Goal: Information Seeking & Learning: Learn about a topic

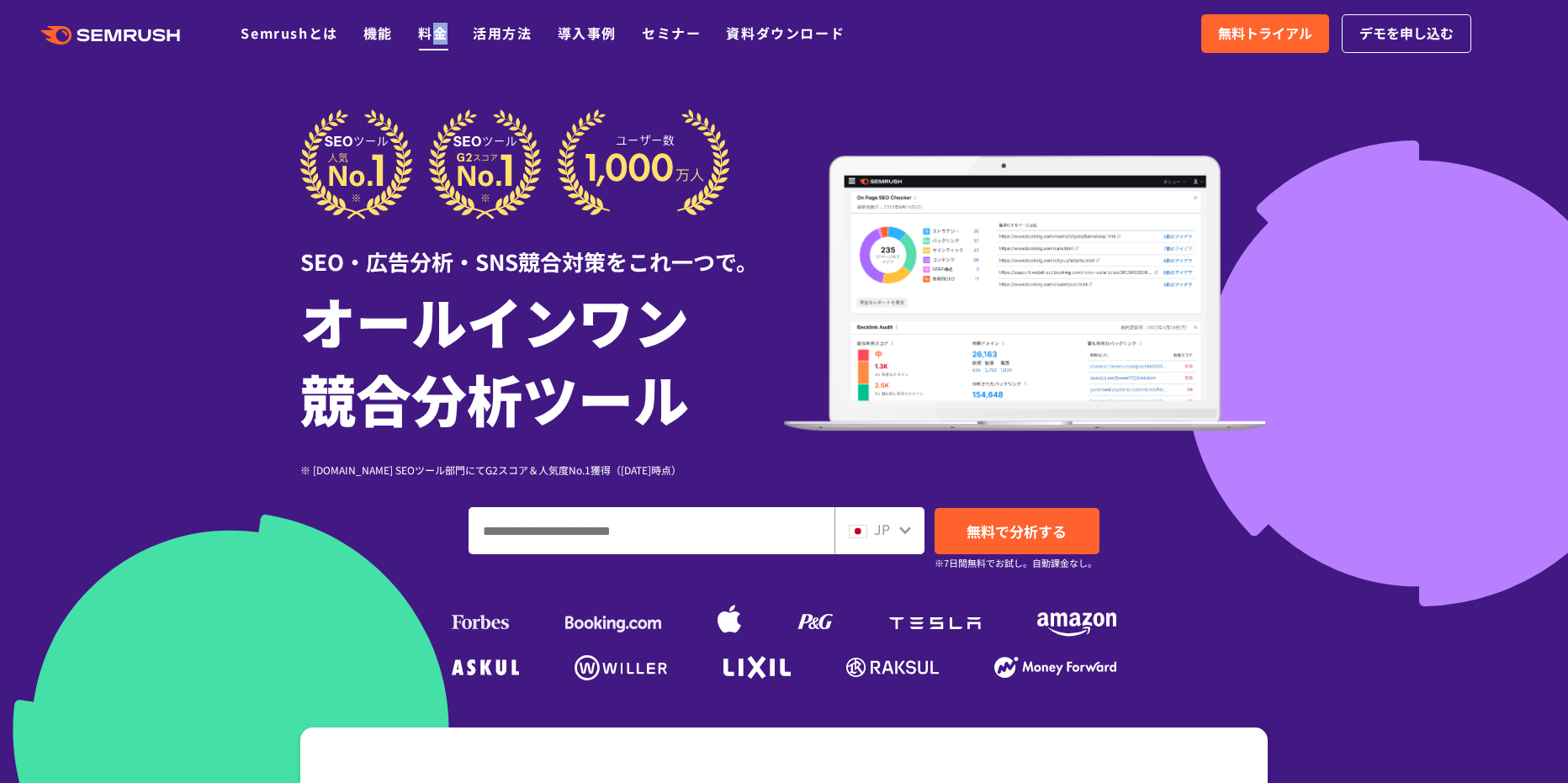
click at [441, 43] on li "料金" at bounding box center [432, 33] width 30 height 22
click at [440, 37] on link "料金" at bounding box center [432, 32] width 30 height 20
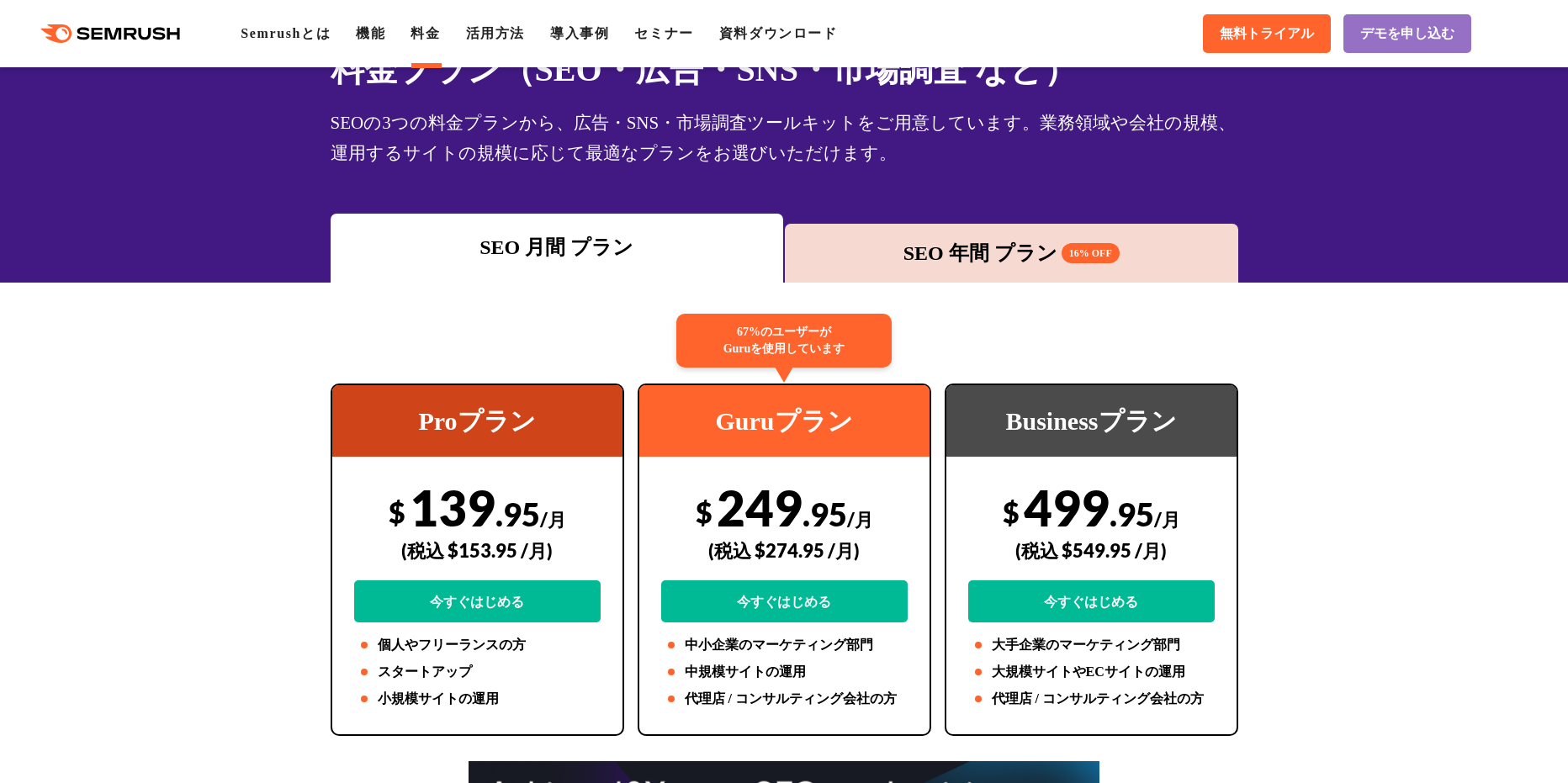
scroll to position [252, 0]
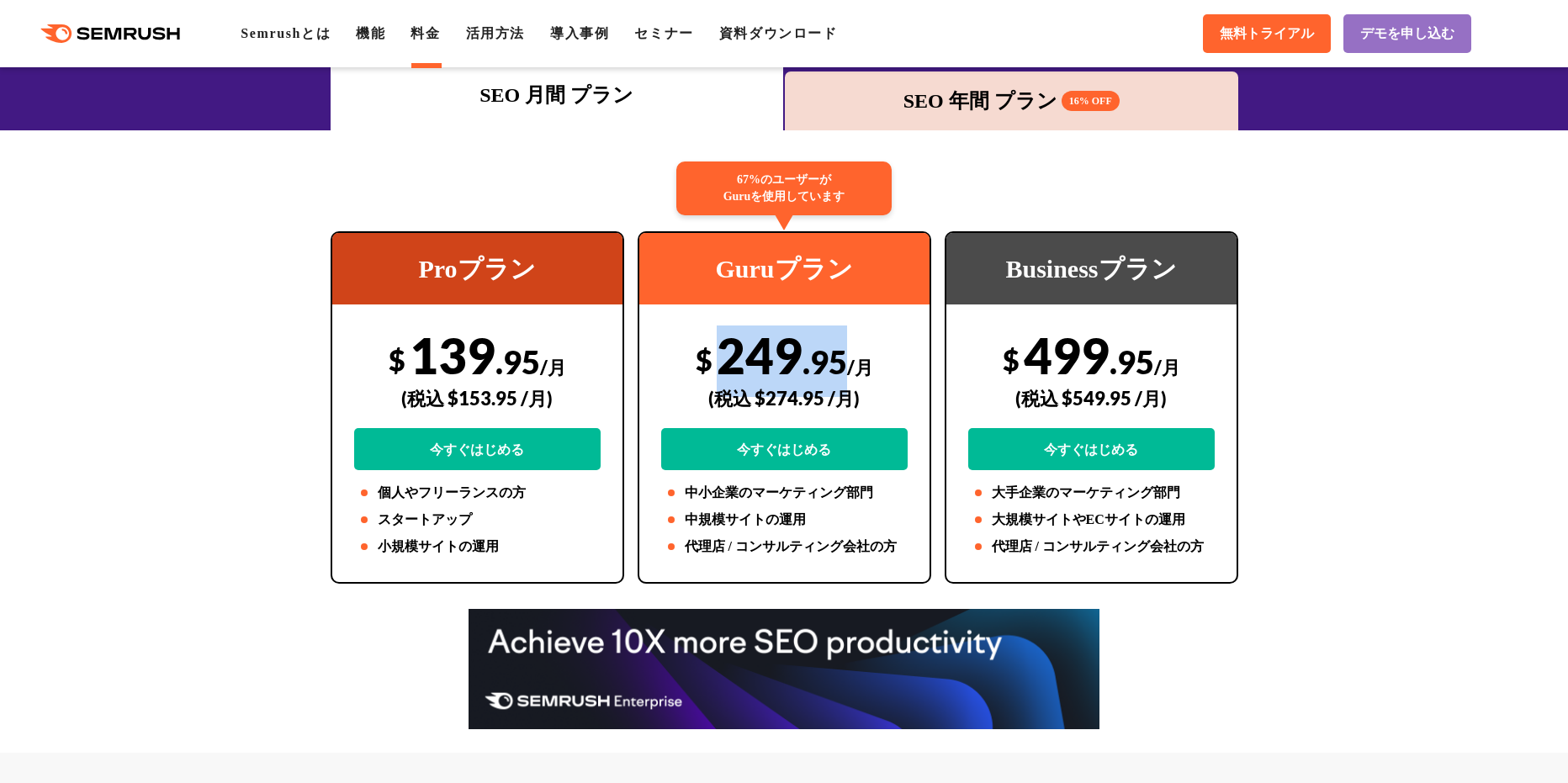
drag, startPoint x: 722, startPoint y: 360, endPoint x: 840, endPoint y: 361, distance: 118.0
click at [842, 361] on div "$ 249 .95 /月 (税込 $274.95 /月) 今すぐはじめる" at bounding box center [784, 398] width 247 height 145
copy div "249 .95"
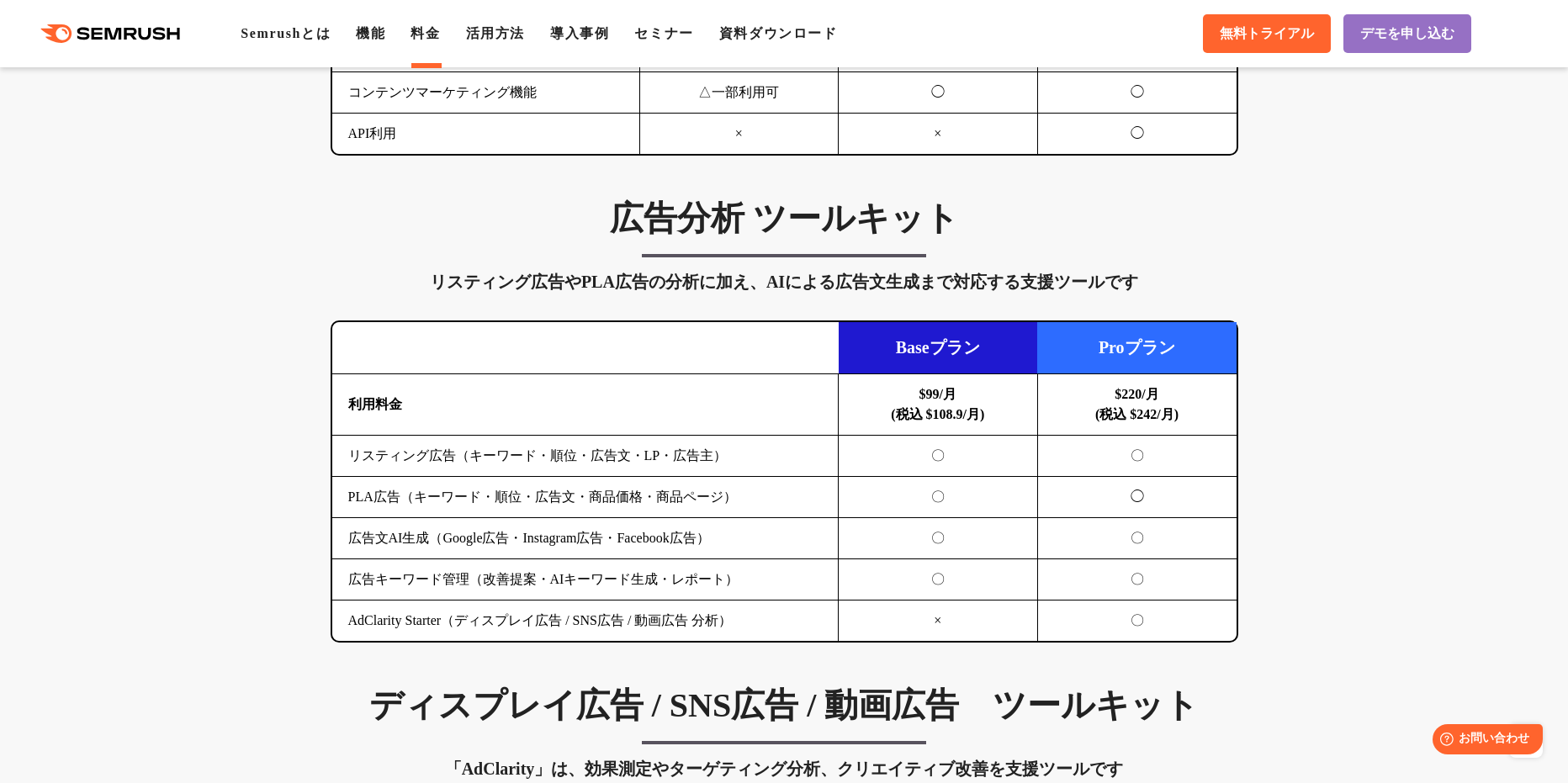
scroll to position [1682, 0]
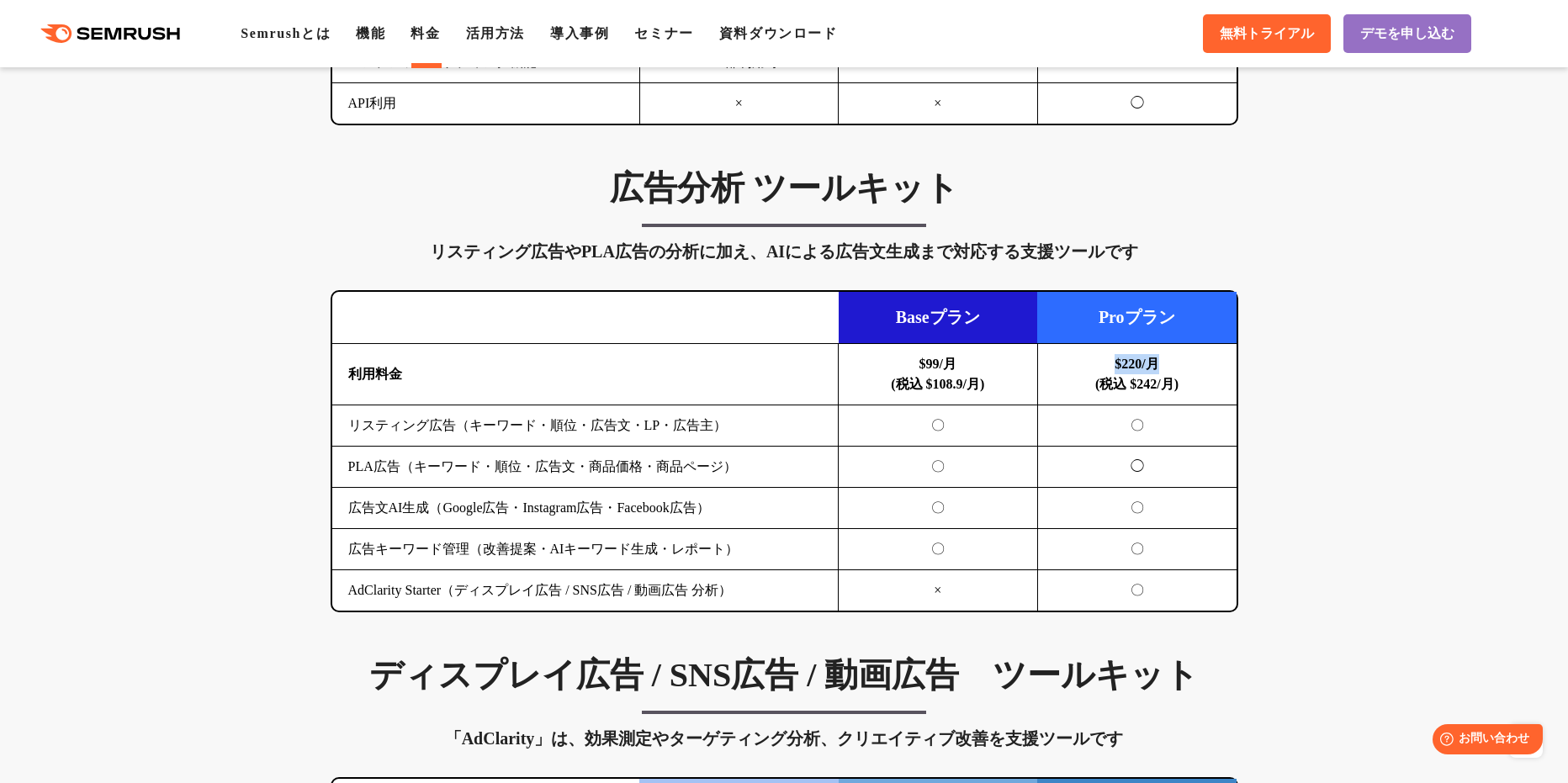
drag, startPoint x: 1107, startPoint y: 365, endPoint x: 1189, endPoint y: 374, distance: 82.5
click at [1189, 374] on td "$220/月 (税込 $242/月)" at bounding box center [1136, 374] width 199 height 61
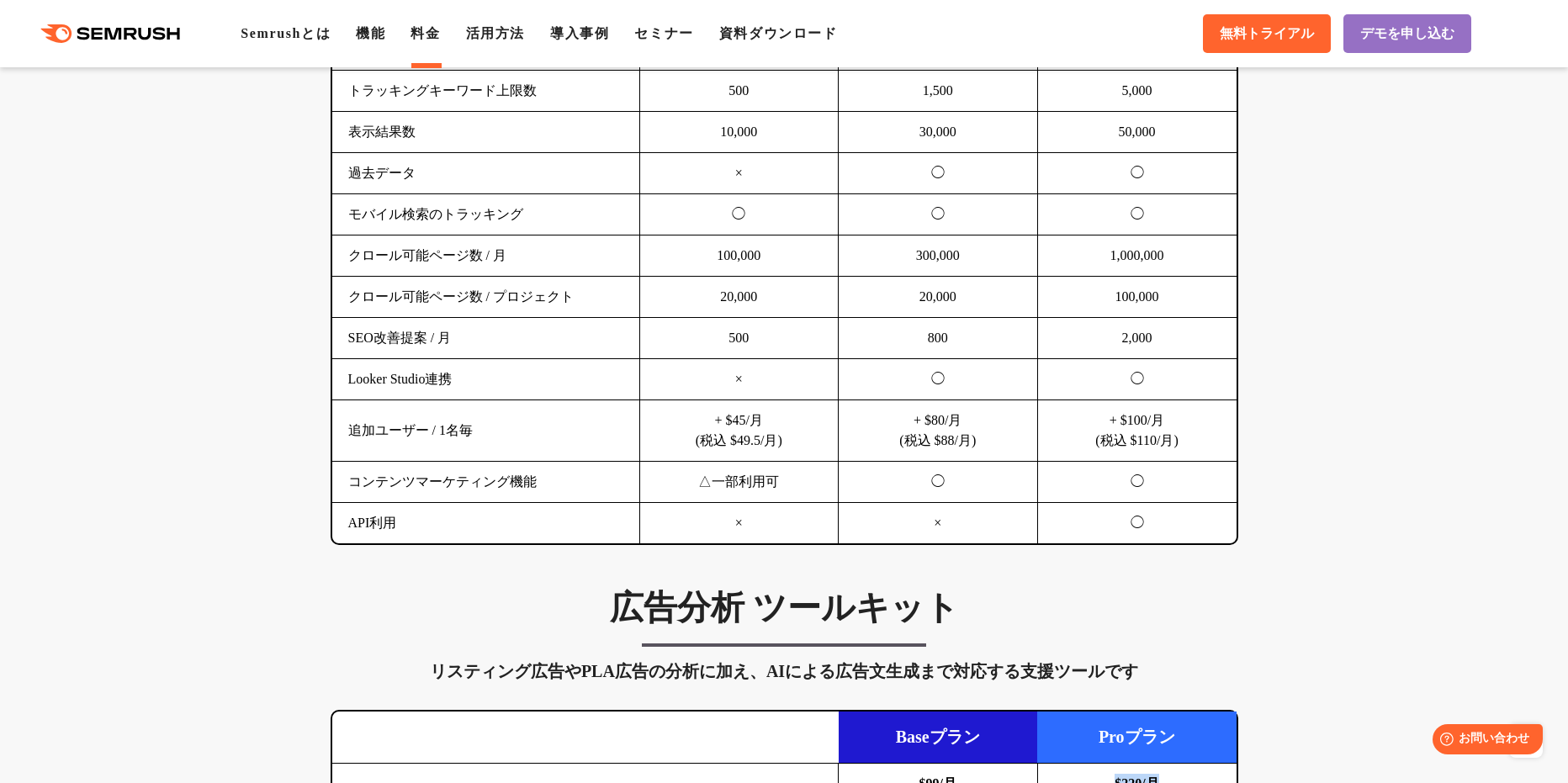
scroll to position [1261, 0]
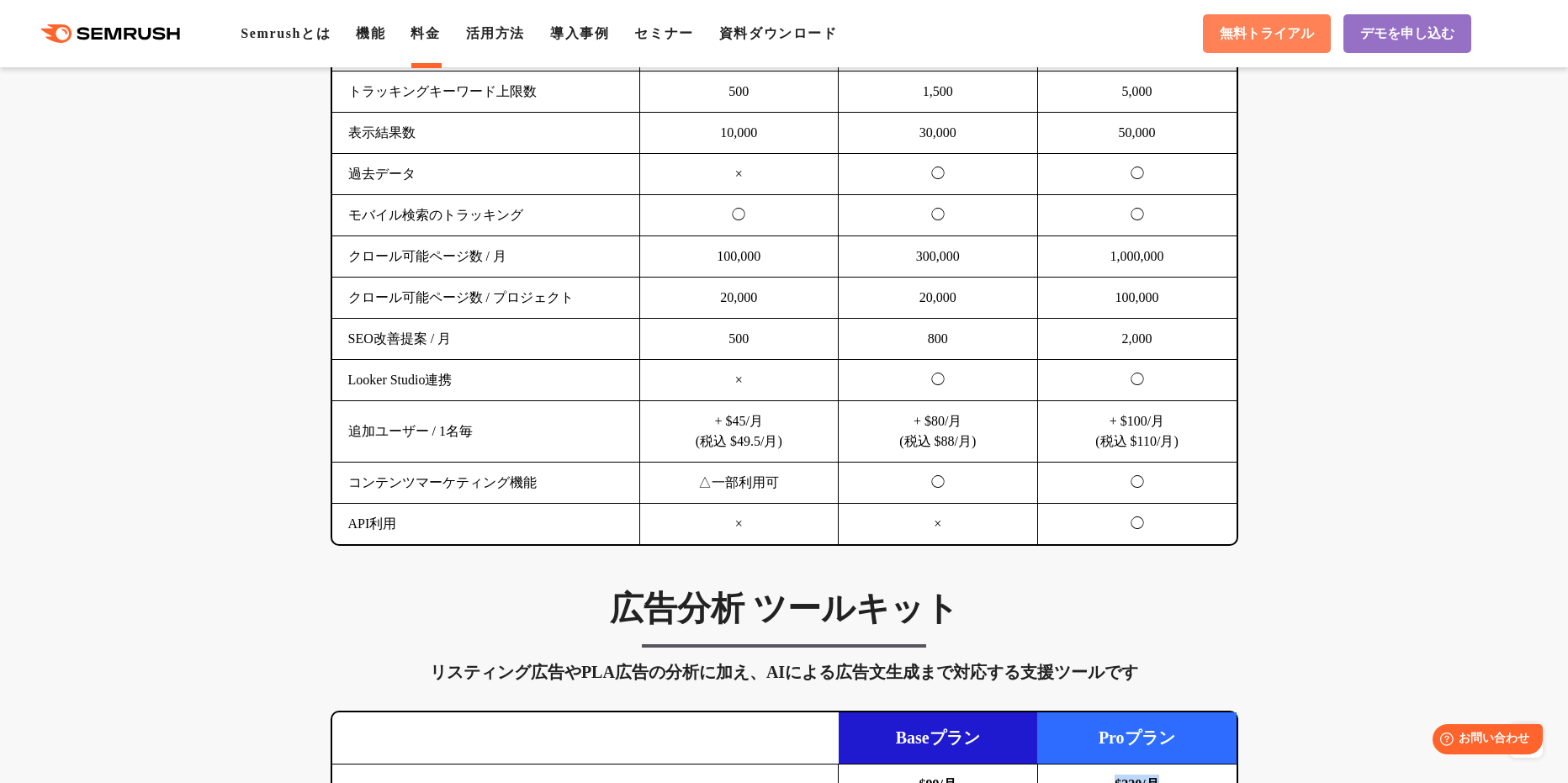
click at [1278, 40] on span "無料トライアル" at bounding box center [1266, 34] width 95 height 18
click at [1362, 41] on span "デモを申し込む" at bounding box center [1407, 34] width 95 height 18
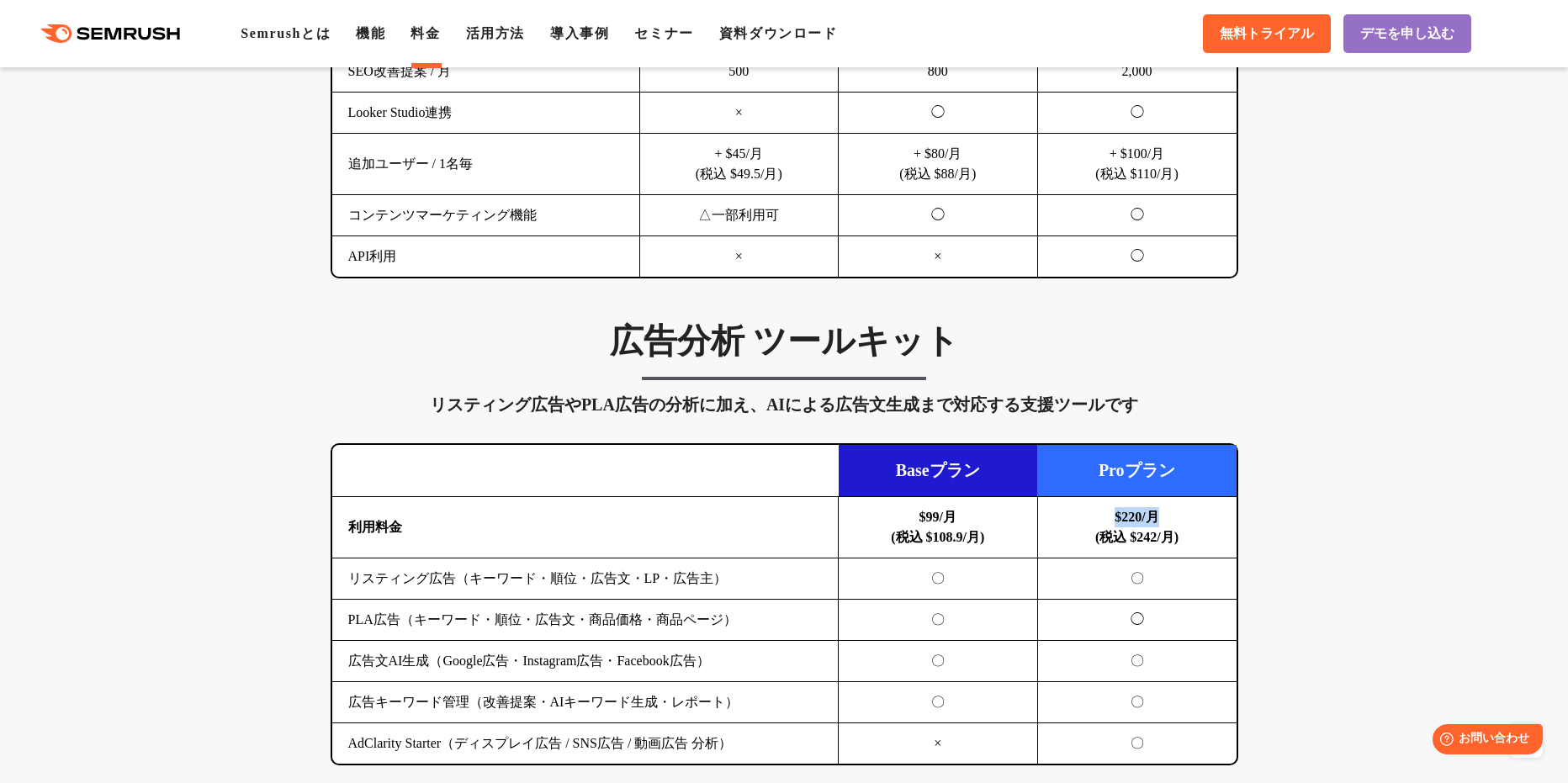
scroll to position [1766, 0]
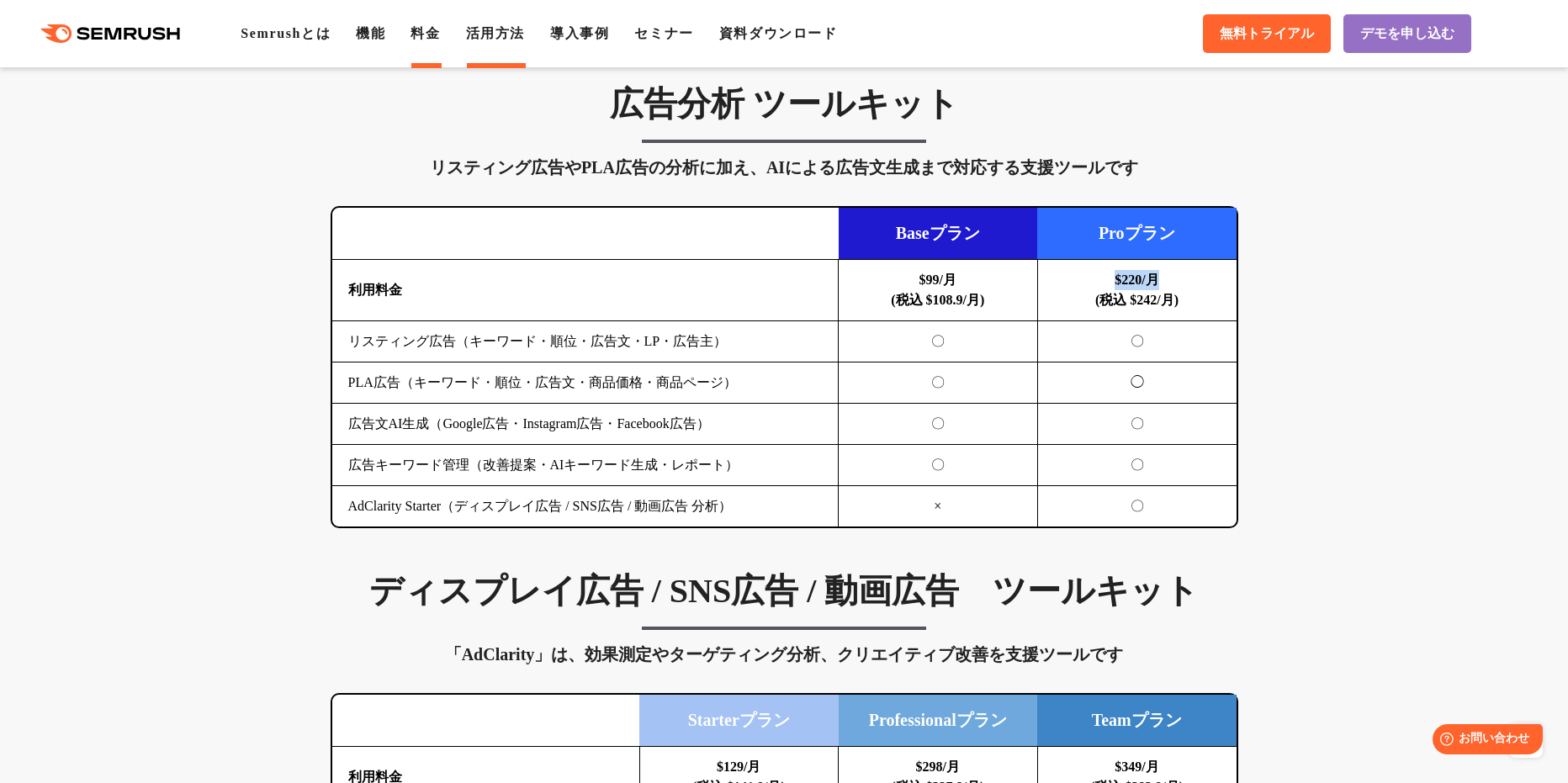
click at [499, 32] on link "活用方法" at bounding box center [495, 33] width 59 height 14
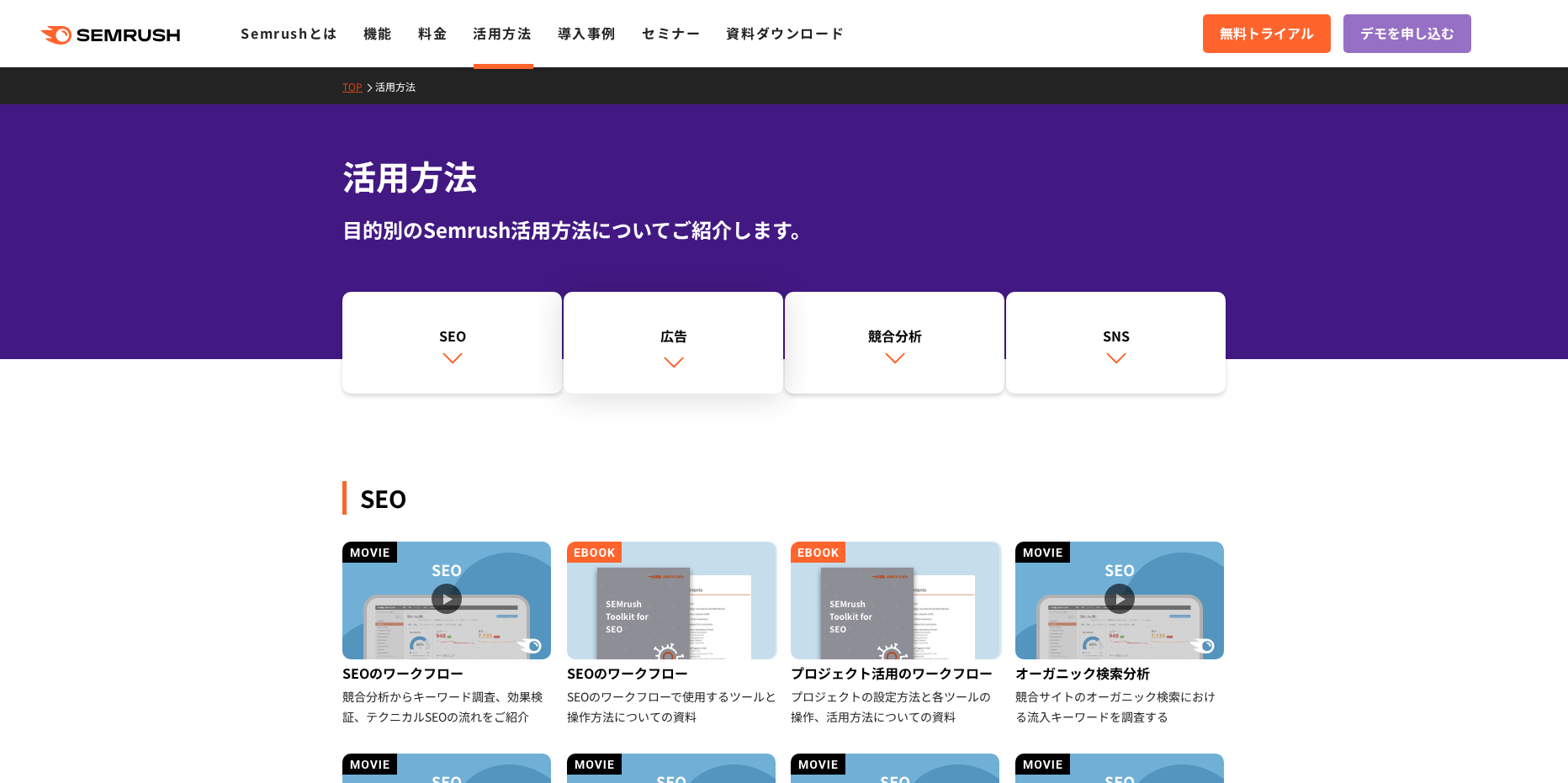
click at [692, 350] on link "広告" at bounding box center [673, 343] width 220 height 103
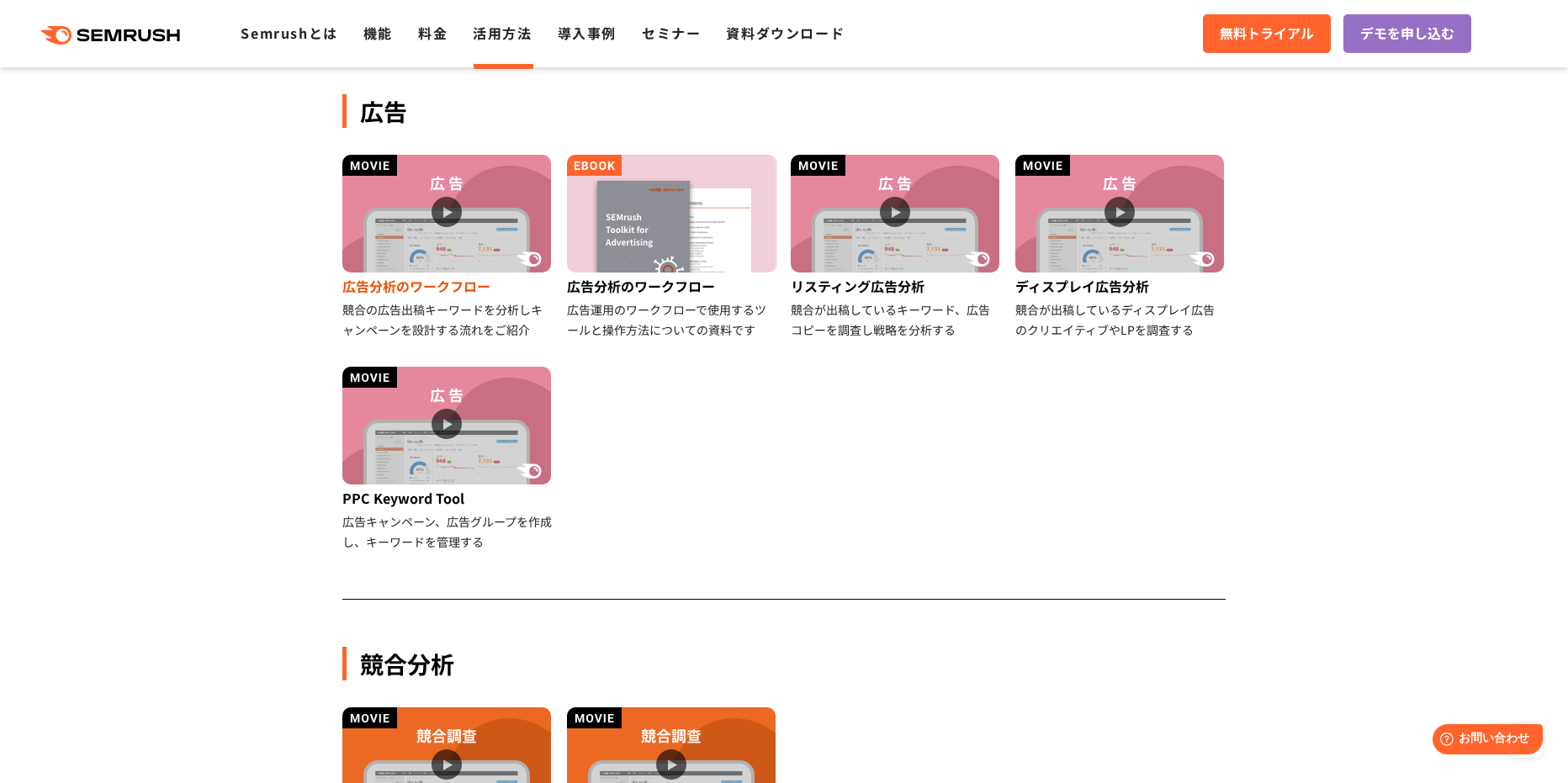
click at [490, 235] on img at bounding box center [446, 213] width 209 height 118
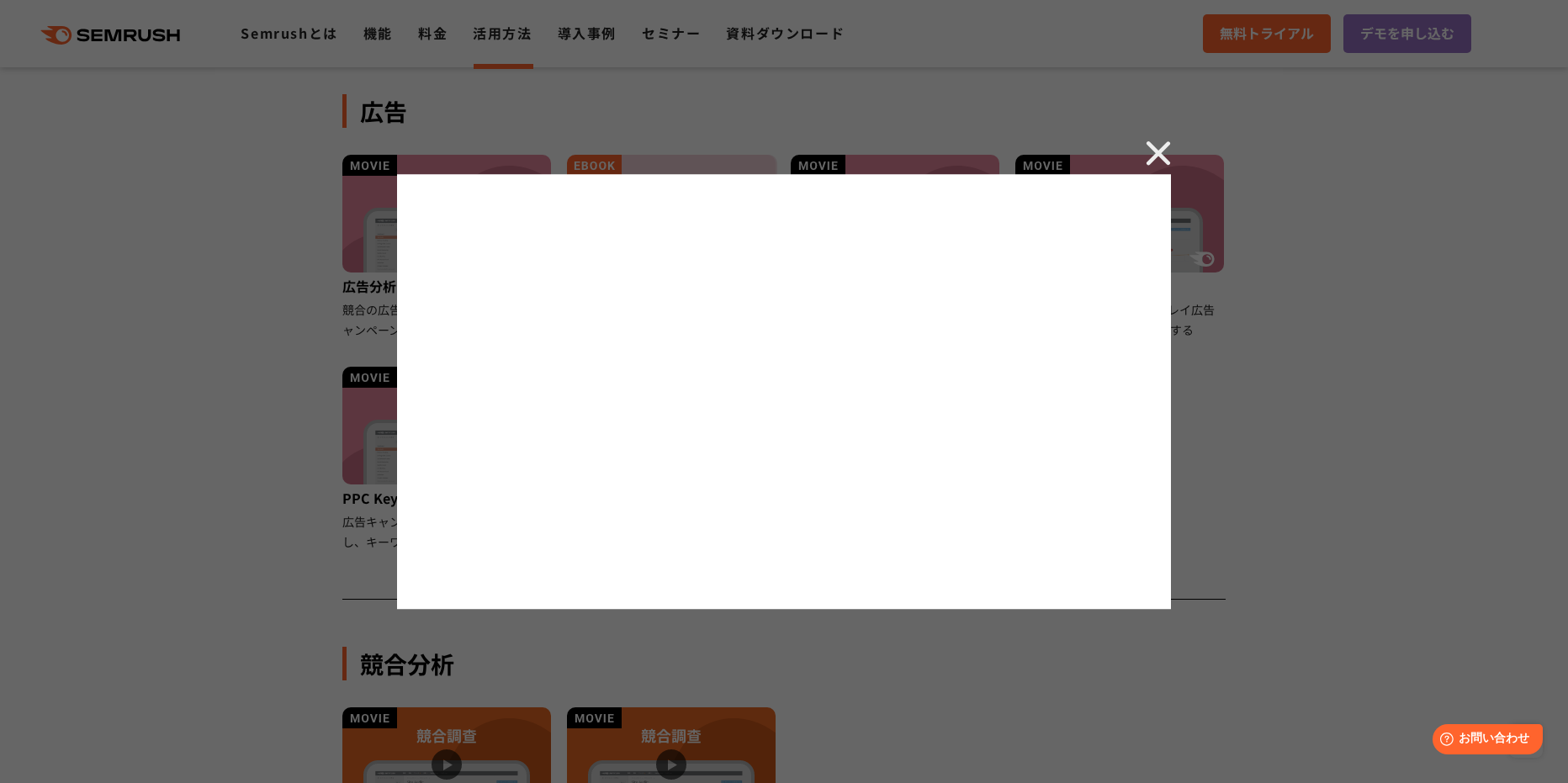
click at [1162, 158] on img at bounding box center [1158, 153] width 25 height 25
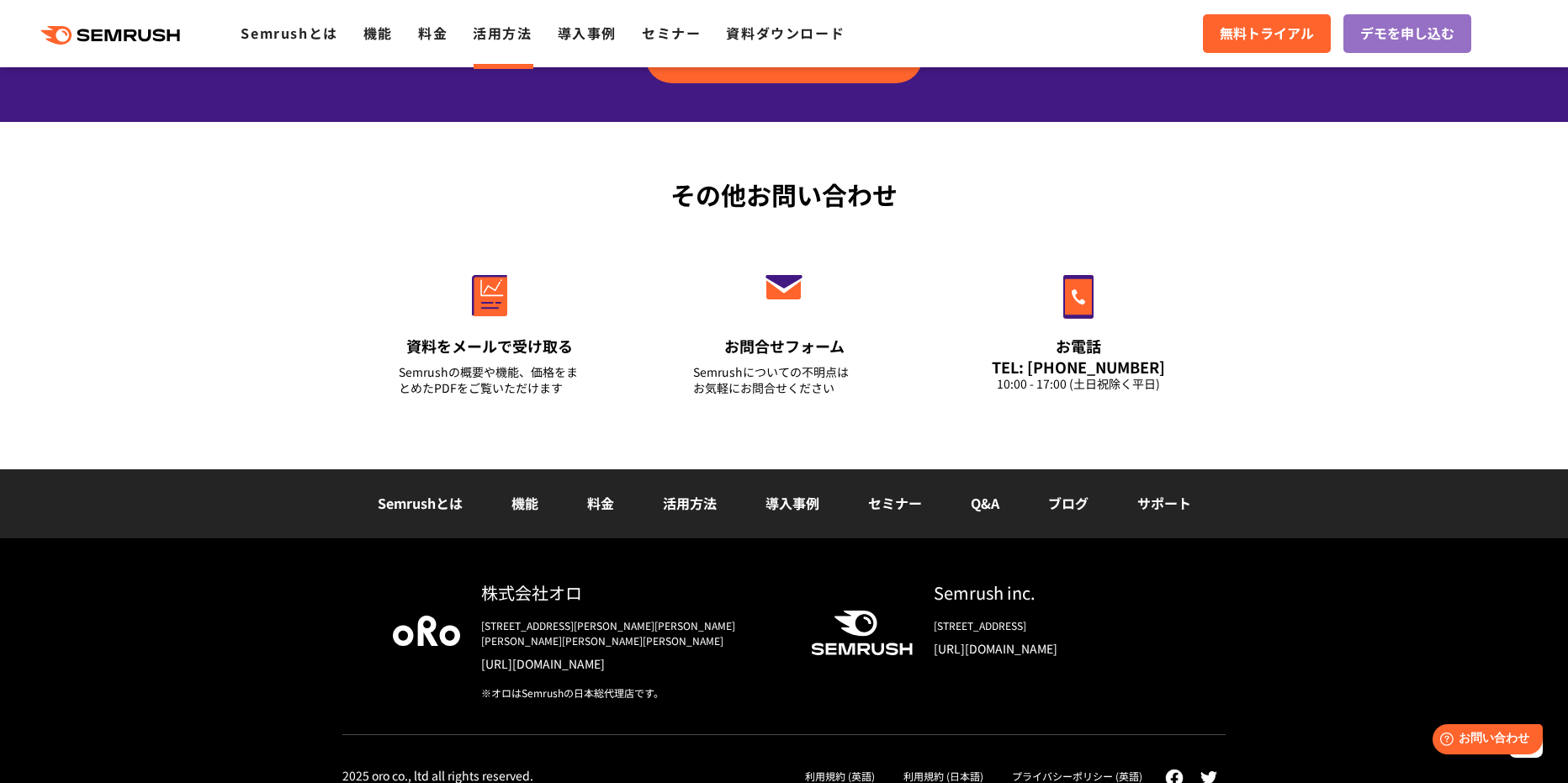
scroll to position [2379, 0]
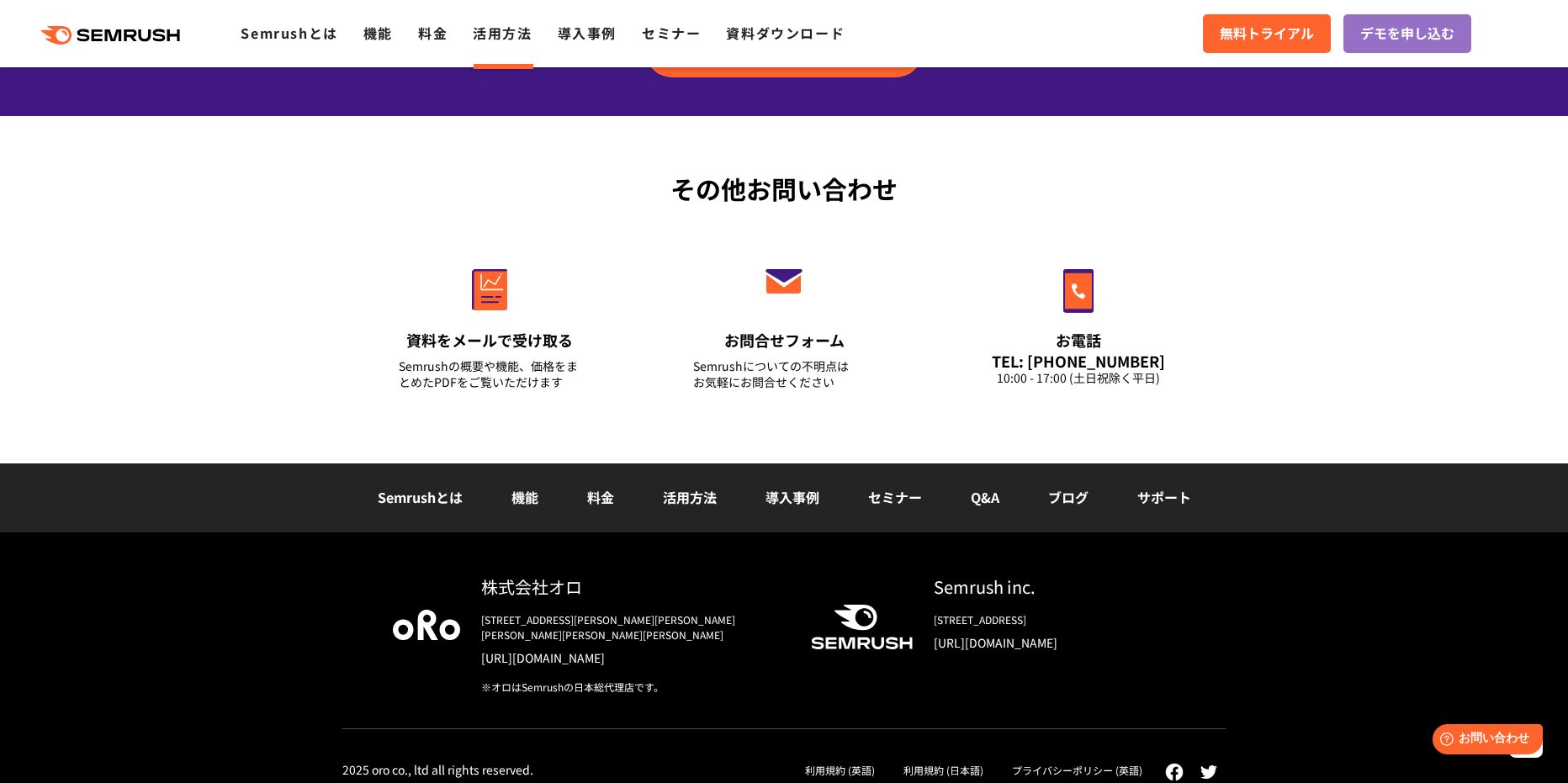
click at [597, 497] on link "料金" at bounding box center [600, 497] width 27 height 20
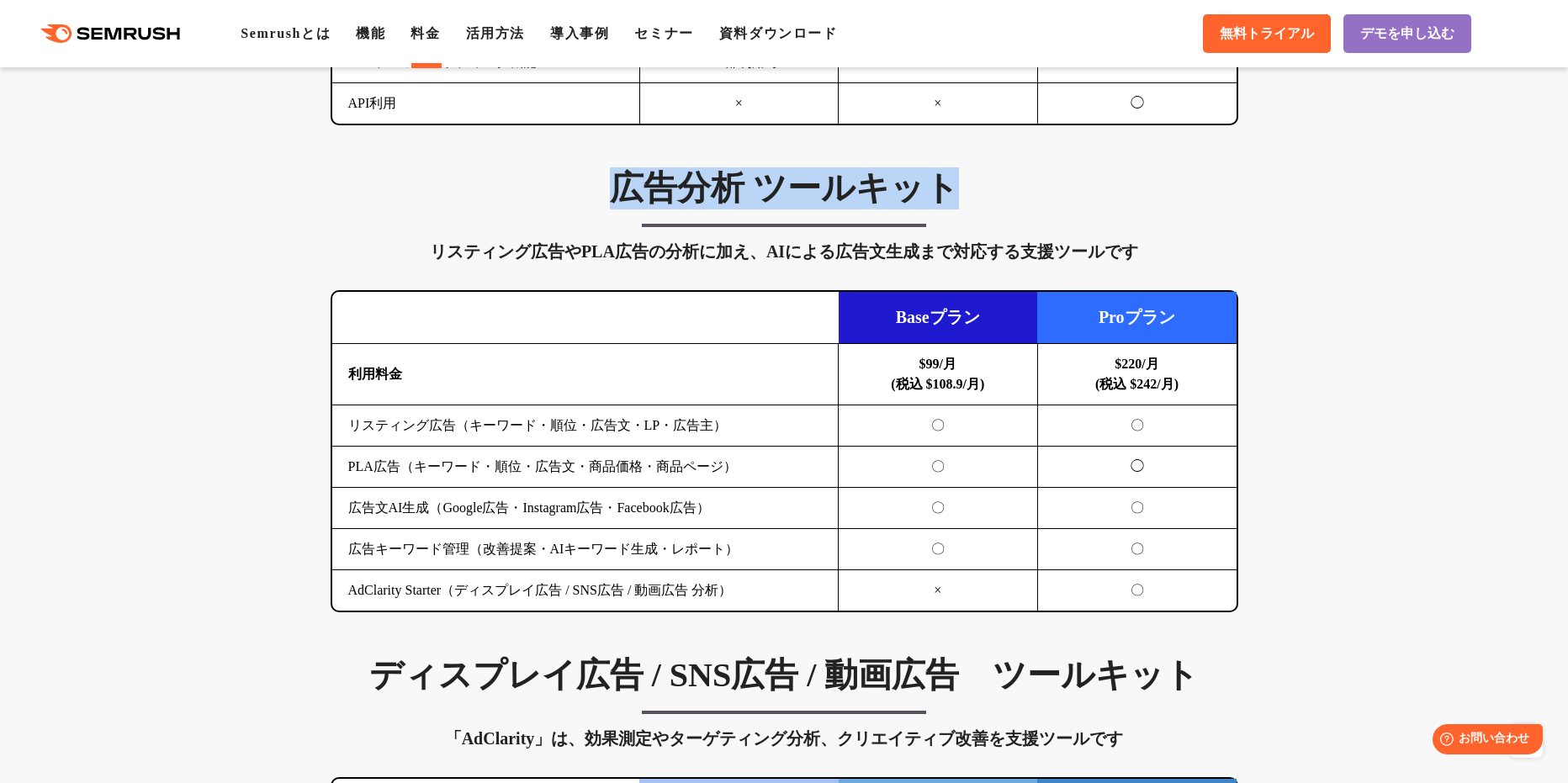
drag, startPoint x: 611, startPoint y: 210, endPoint x: 968, endPoint y: 206, distance: 357.0
click at [968, 206] on h3 "広告分析 ツールキット" at bounding box center [784, 188] width 907 height 42
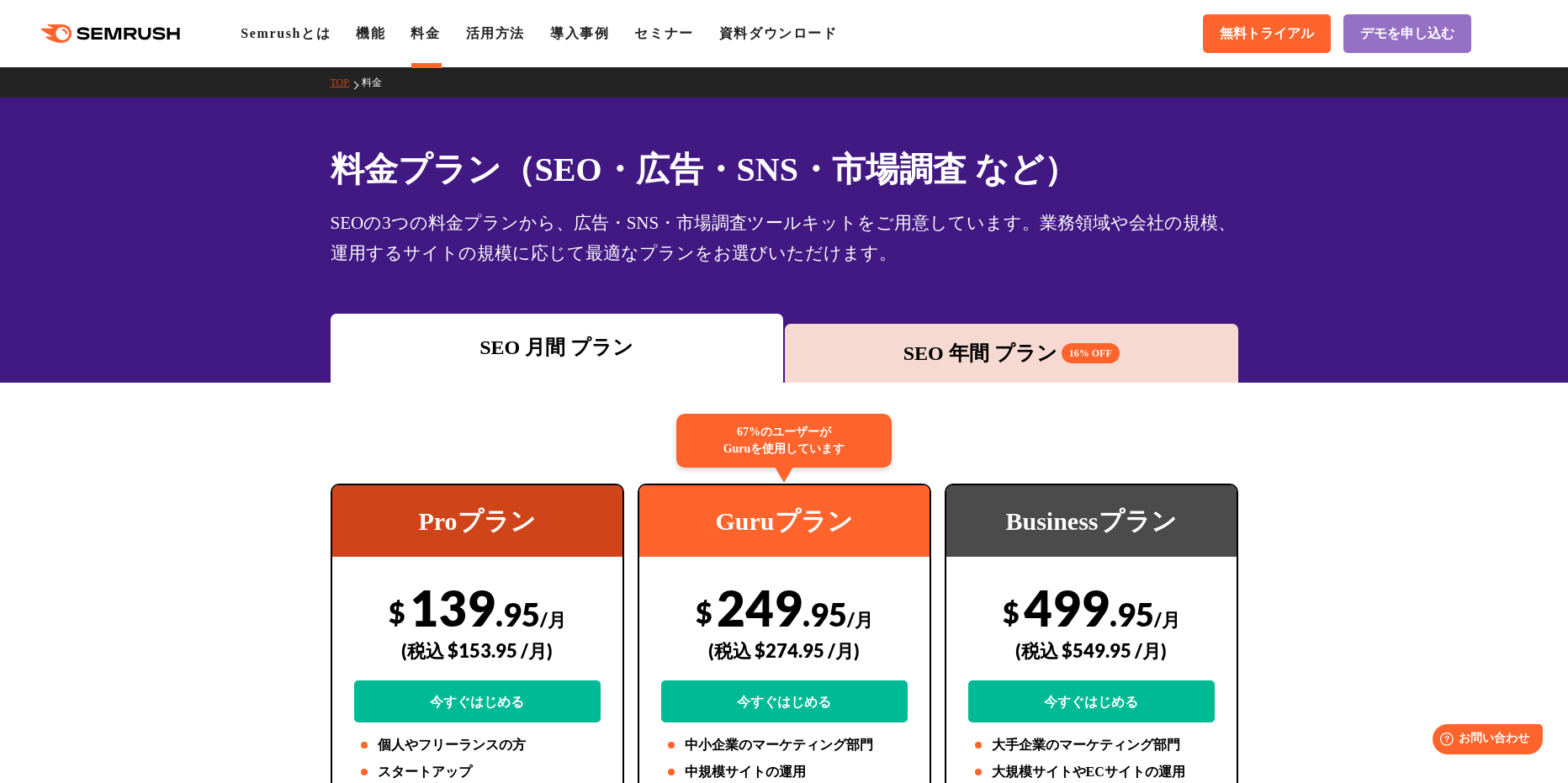
click at [455, 37] on ul "Semrushとは 機能 料金 活用方法 導入事例 セミナー 資料ダウンロード" at bounding box center [551, 33] width 621 height 20
click at [484, 36] on link "活用方法" at bounding box center [495, 33] width 59 height 14
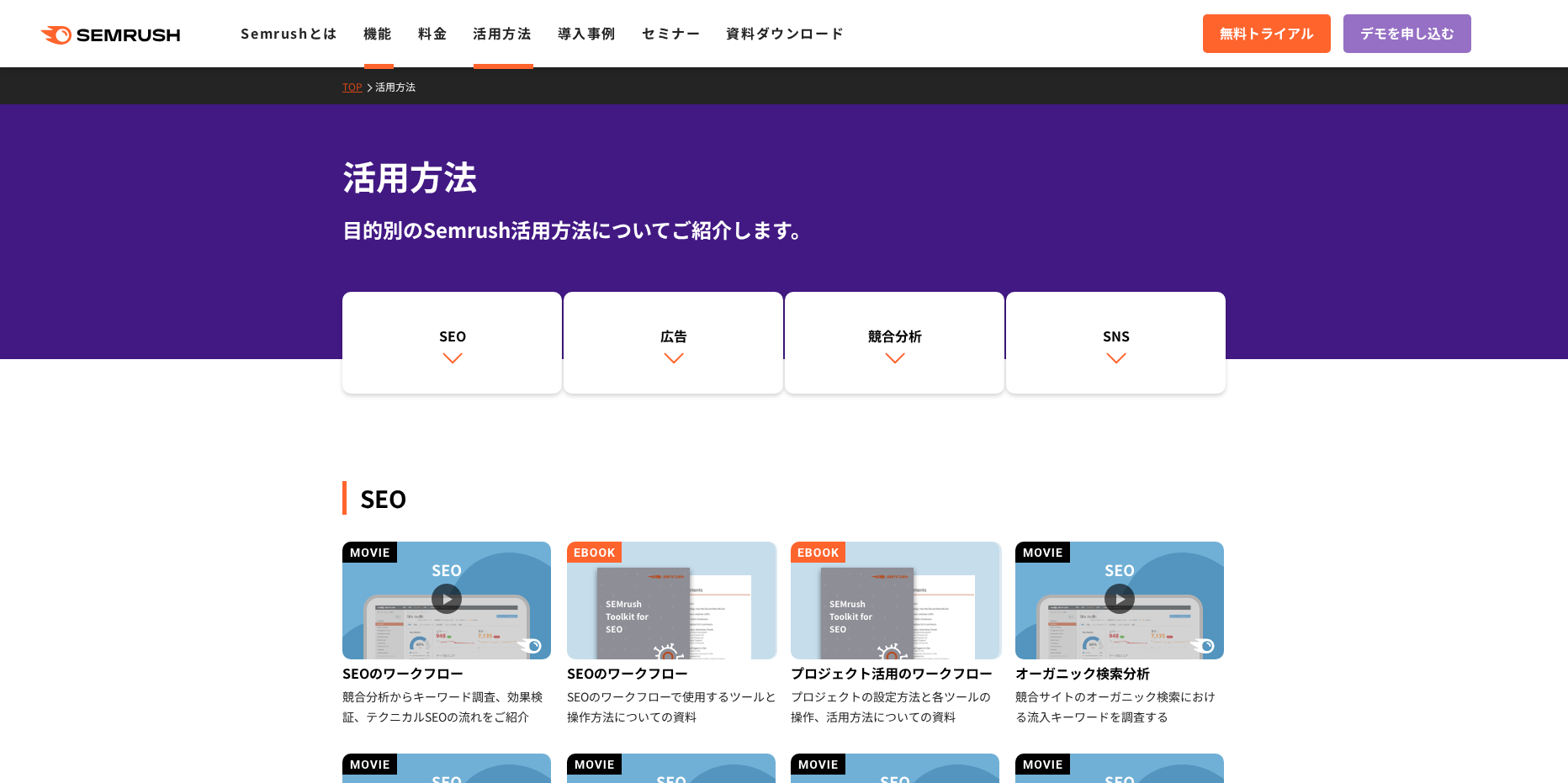
click at [366, 26] on link "機能" at bounding box center [378, 32] width 30 height 20
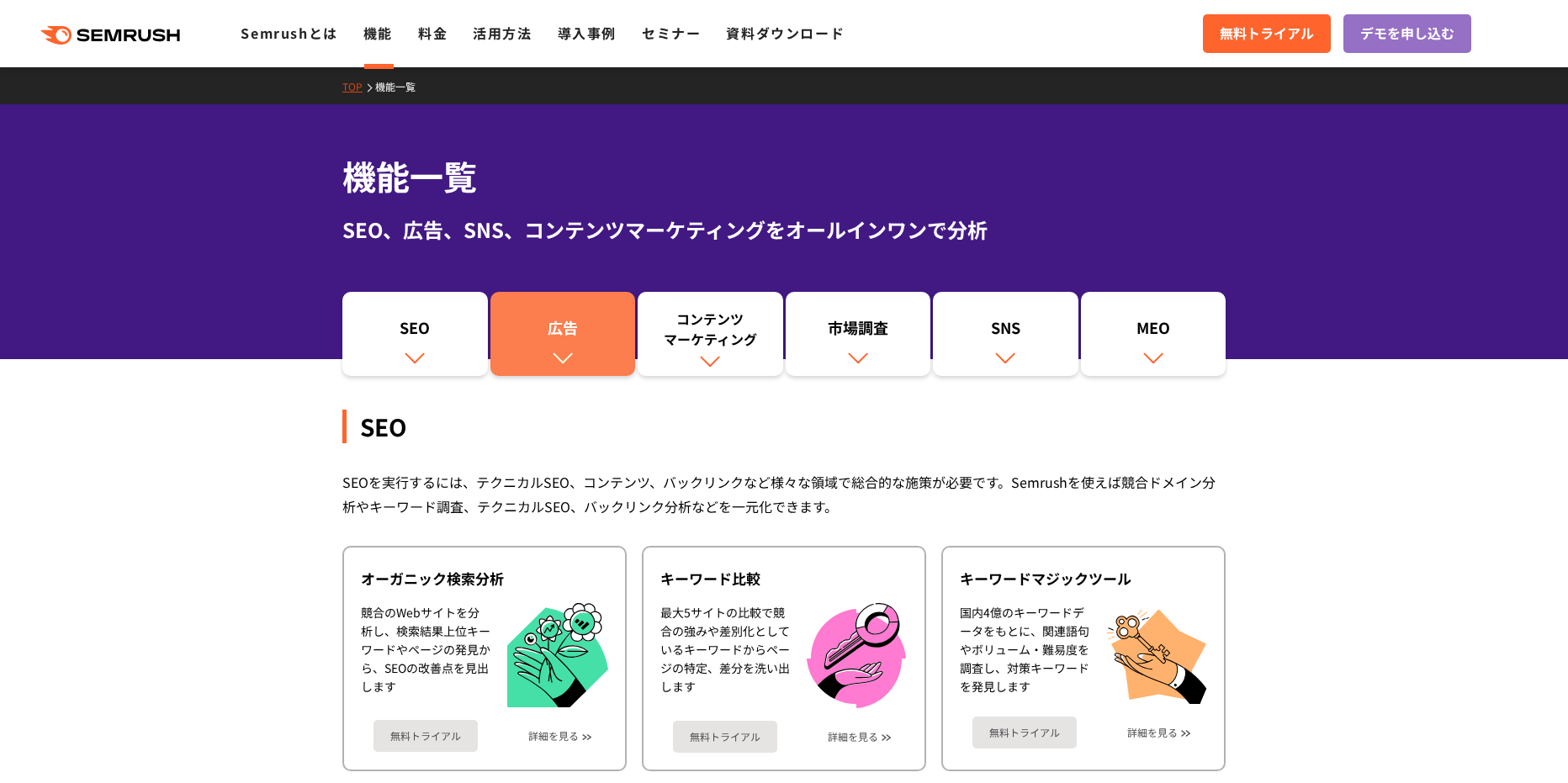
click at [566, 323] on div "広告" at bounding box center [563, 331] width 129 height 29
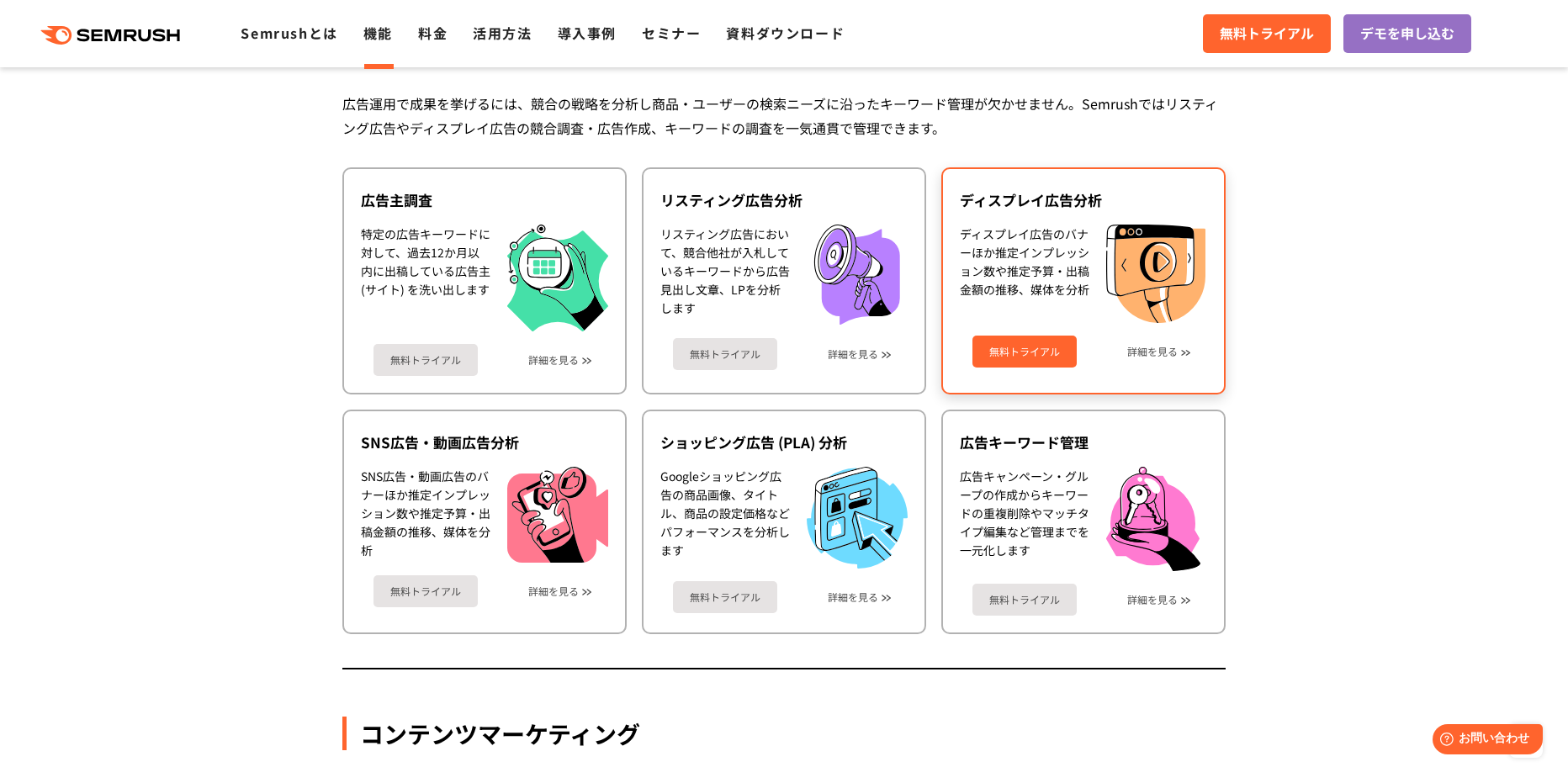
scroll to position [1581, 0]
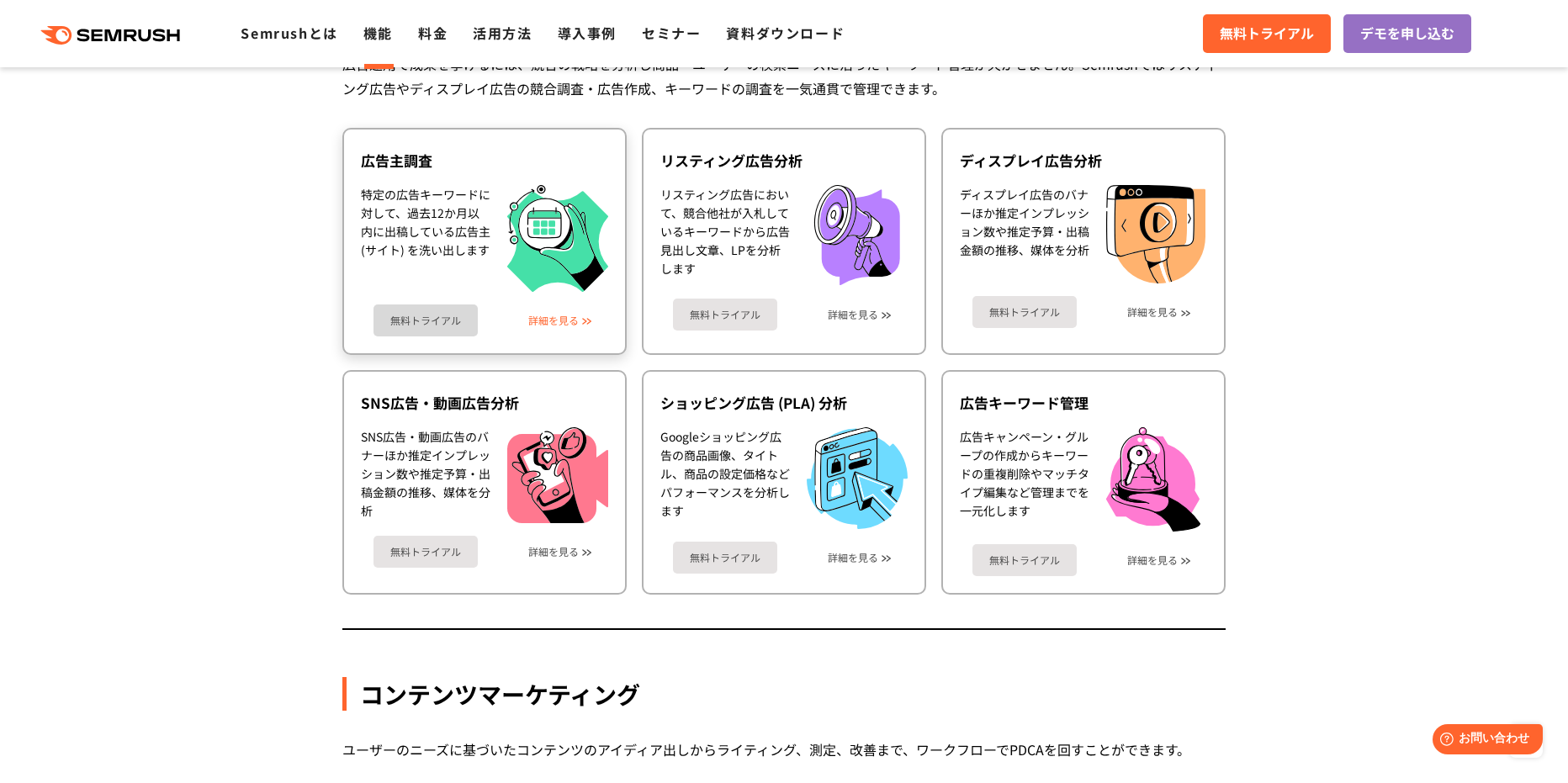
click at [540, 320] on link "詳細を見る" at bounding box center [554, 320] width 50 height 12
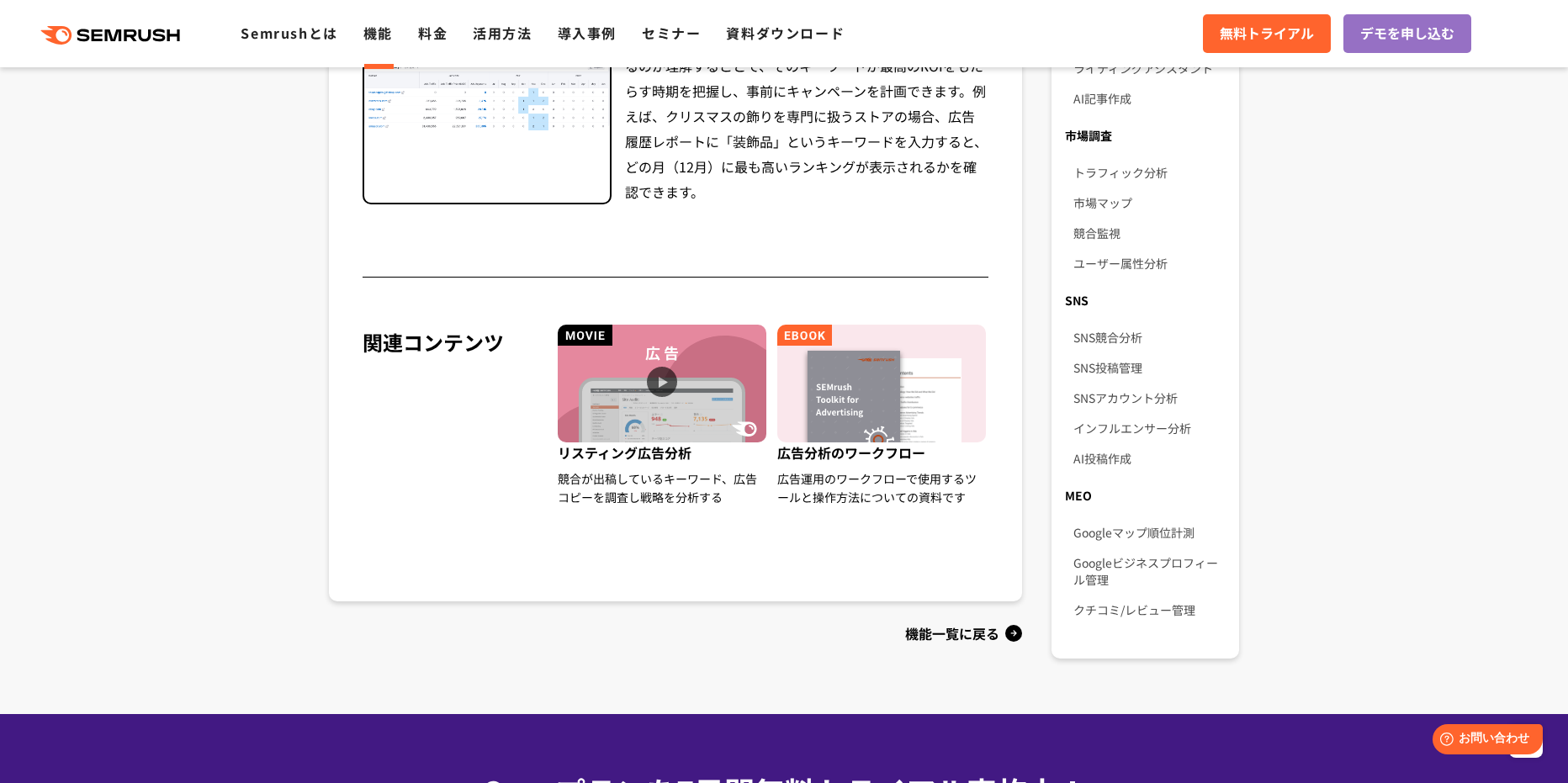
scroll to position [1261, 0]
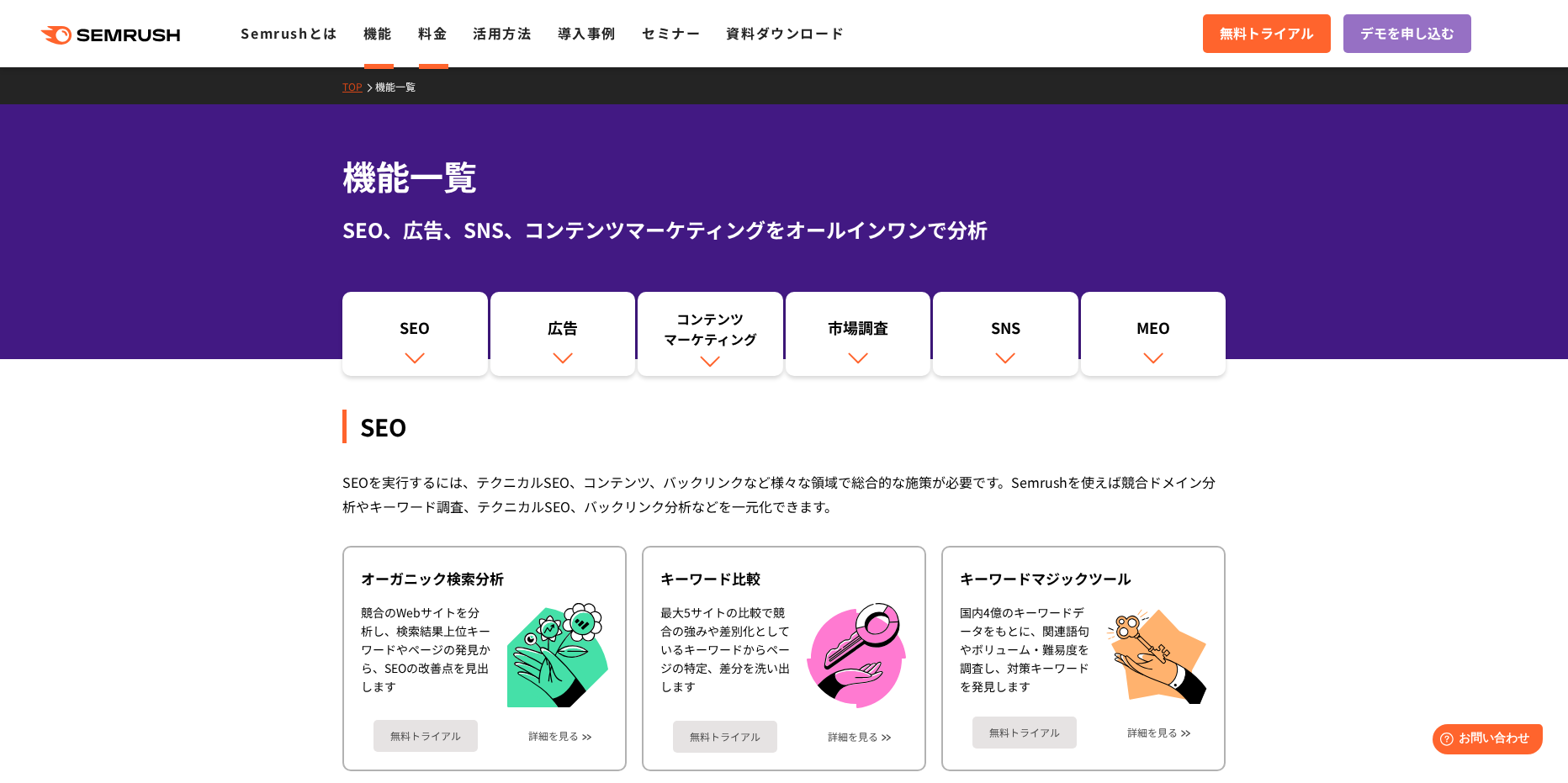
click at [434, 35] on link "料金" at bounding box center [432, 32] width 30 height 20
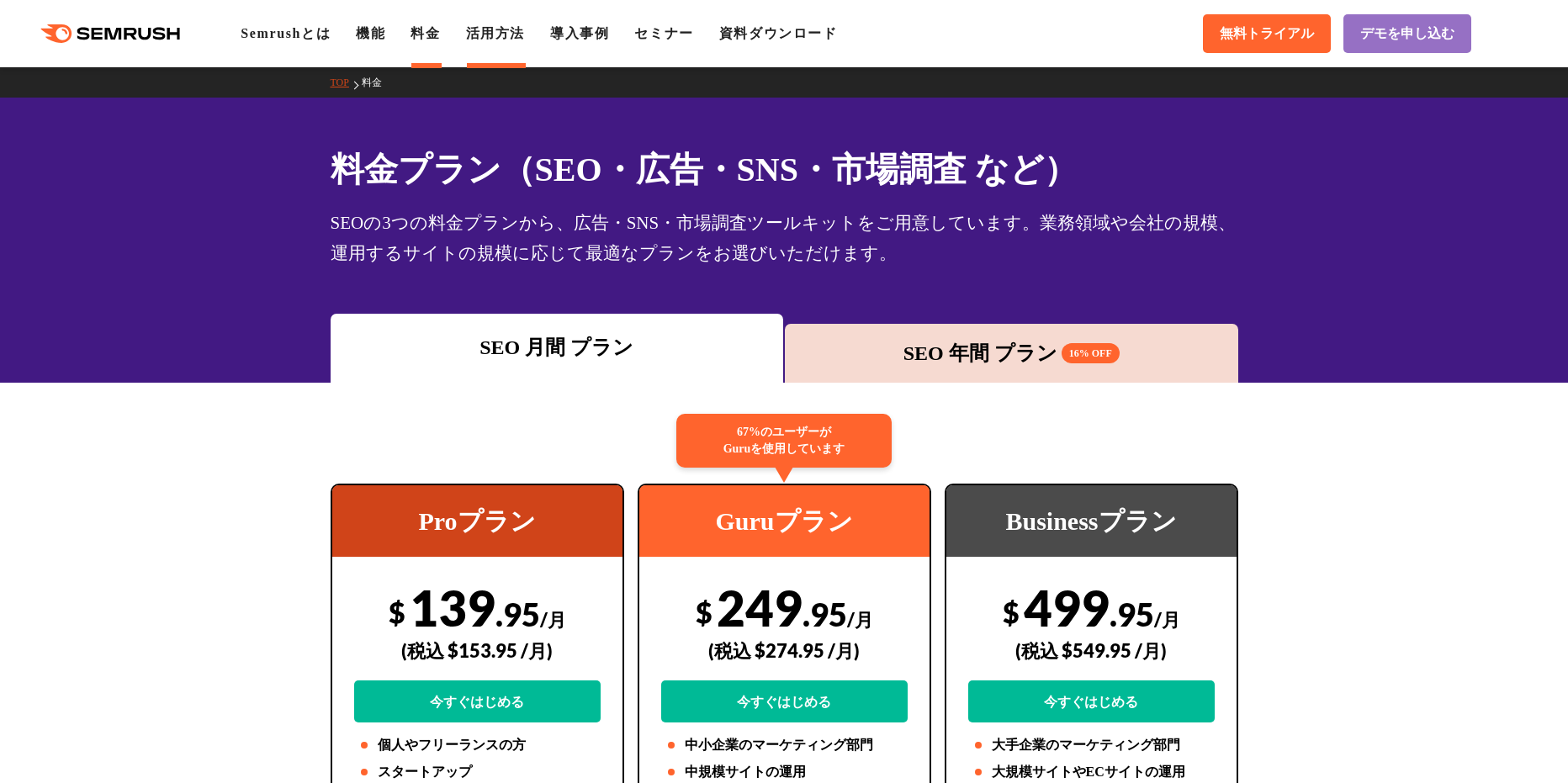
click at [498, 27] on link "活用方法" at bounding box center [495, 33] width 59 height 14
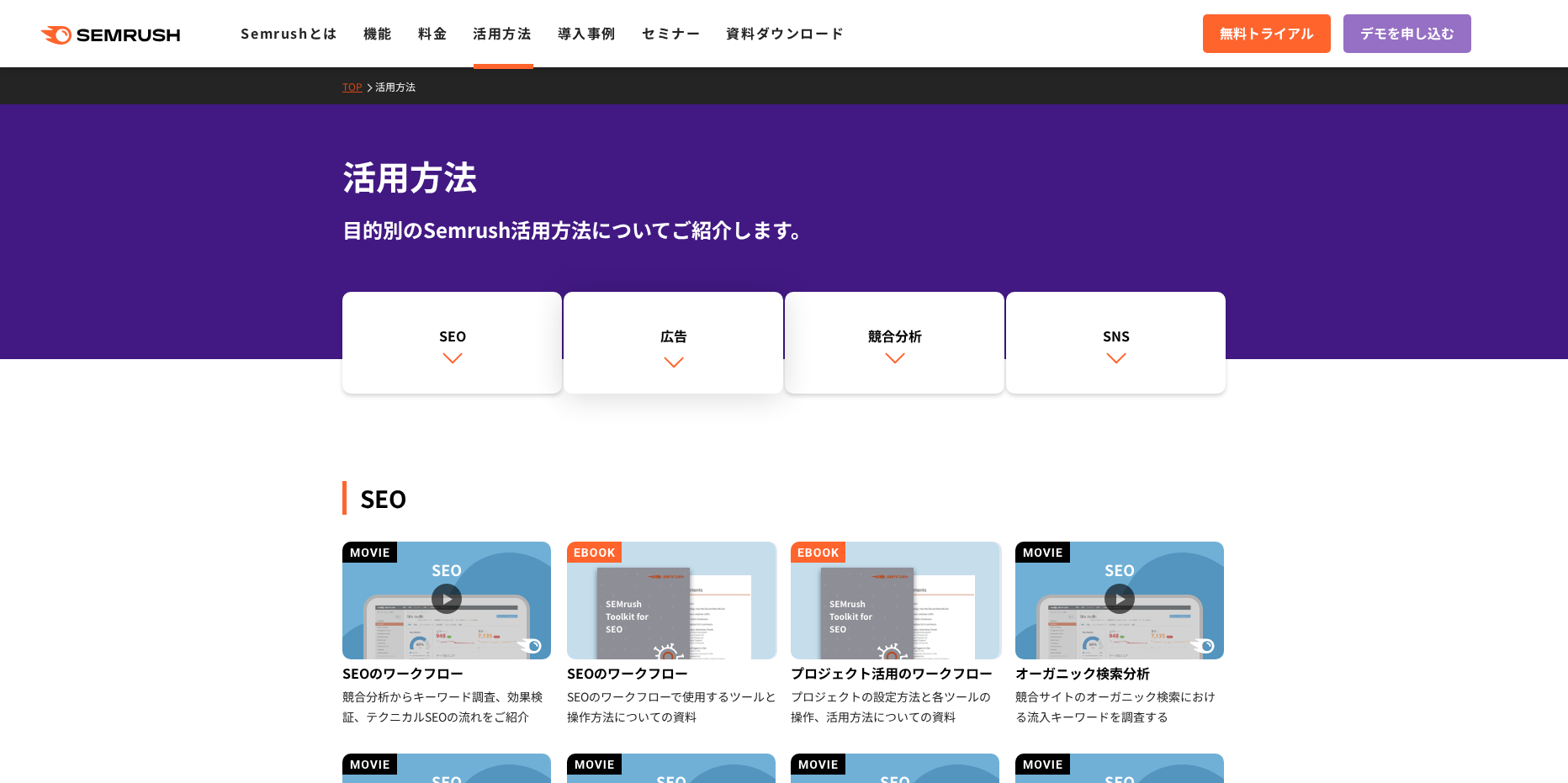
click at [671, 326] on div "広告" at bounding box center [672, 336] width 203 height 20
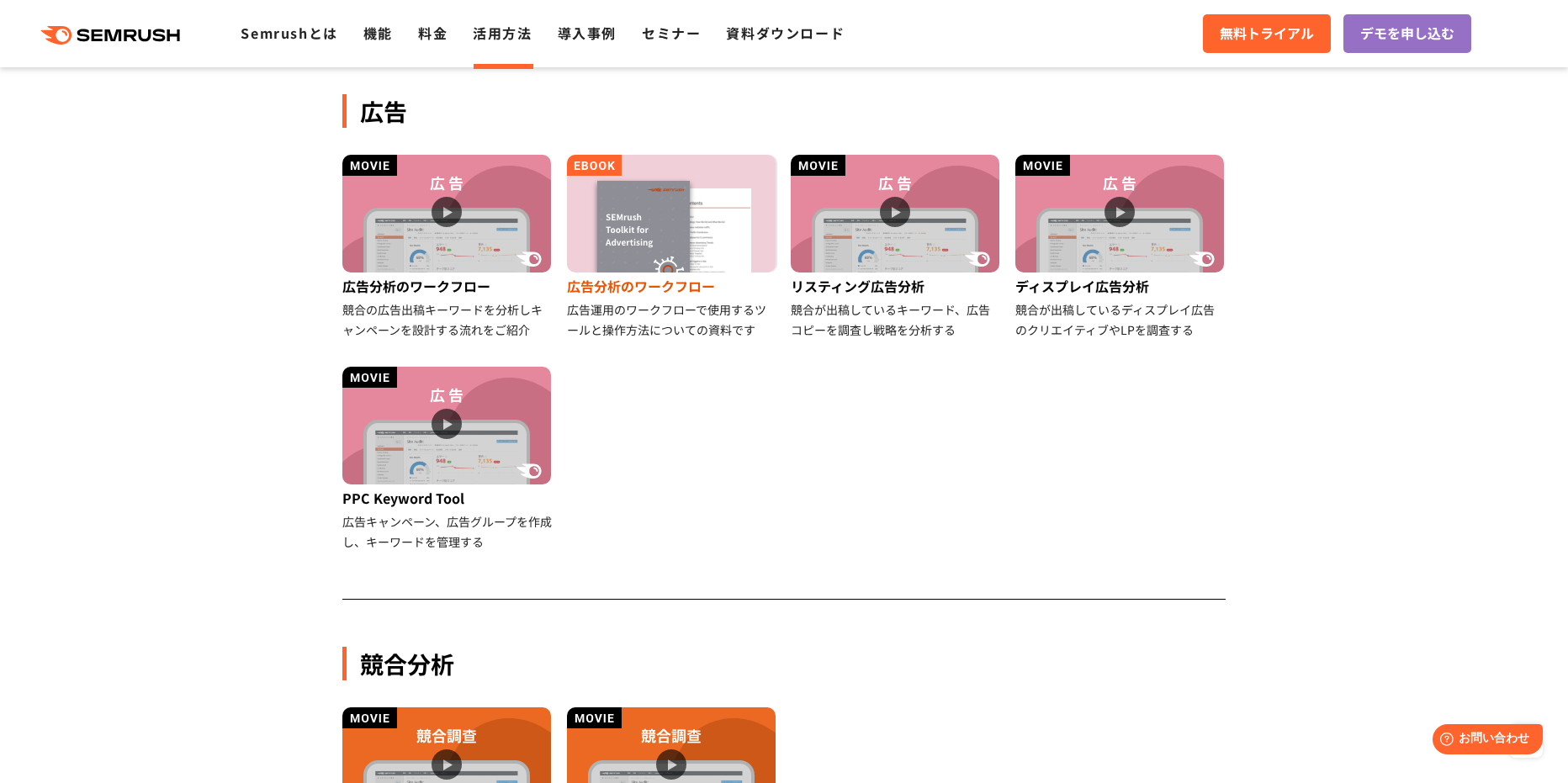
click at [676, 205] on img at bounding box center [671, 213] width 209 height 118
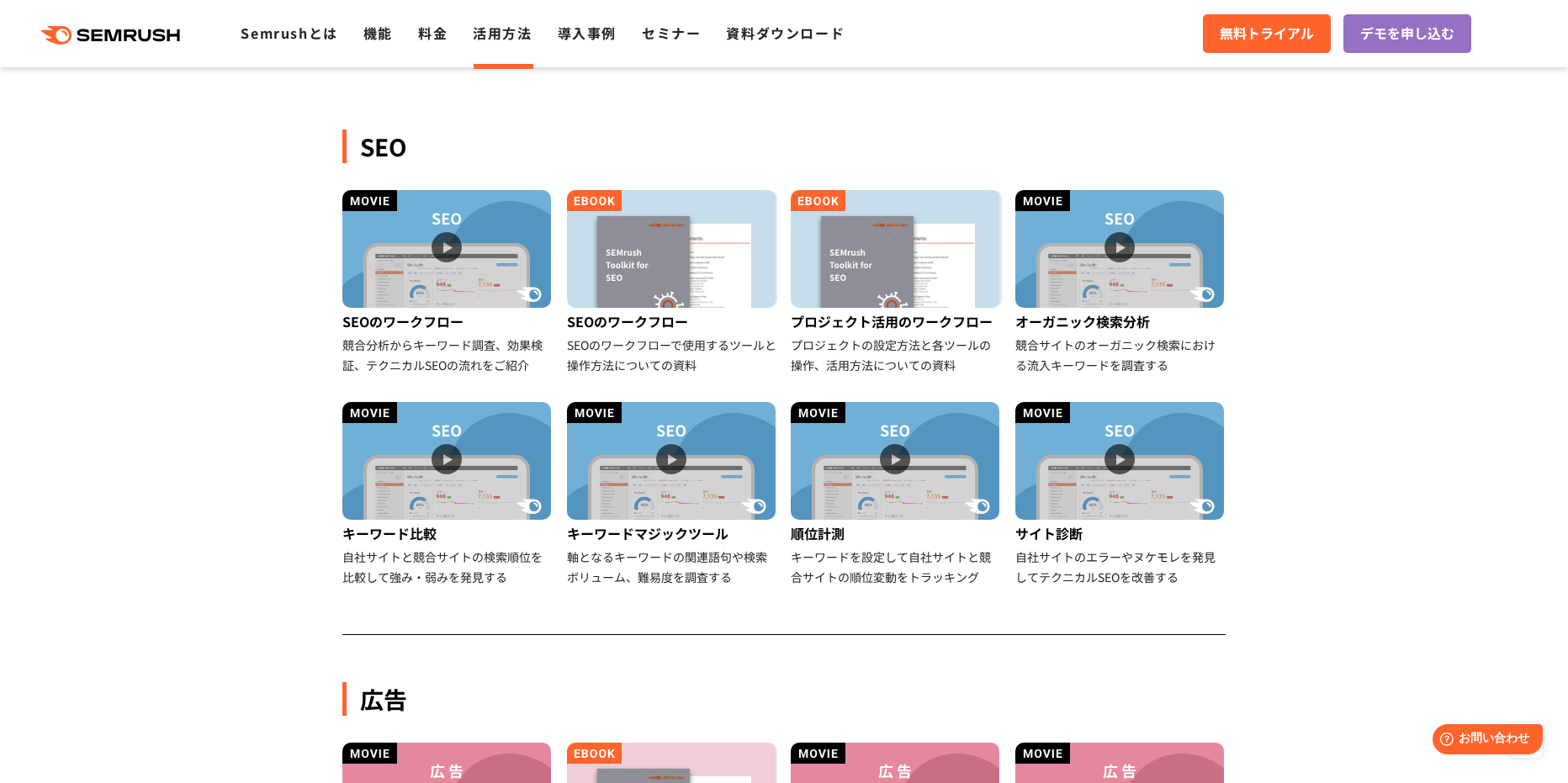
scroll to position [351, 0]
click at [365, 31] on link "機能" at bounding box center [378, 32] width 30 height 20
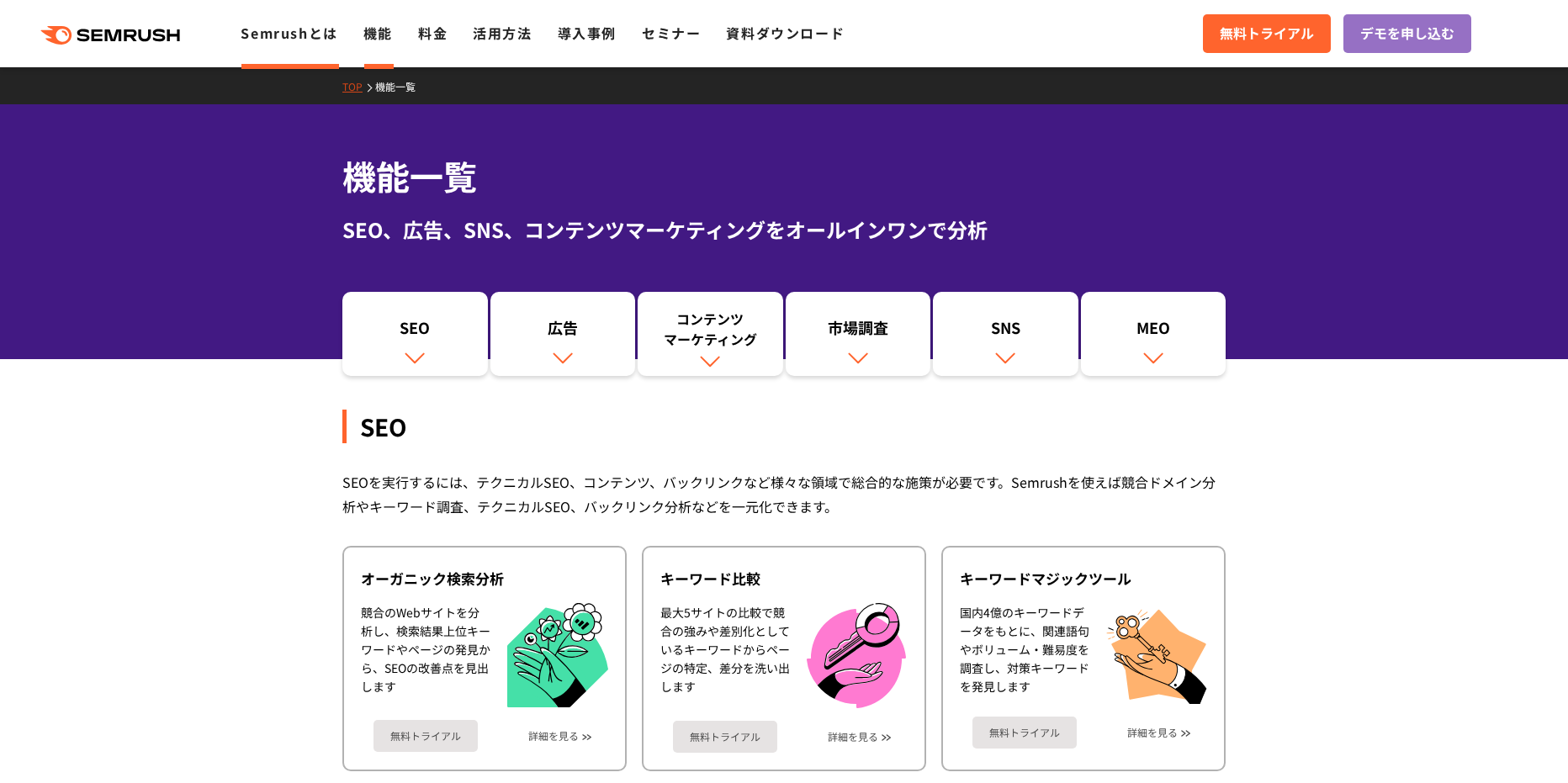
click at [306, 32] on link "Semrushとは" at bounding box center [288, 32] width 96 height 20
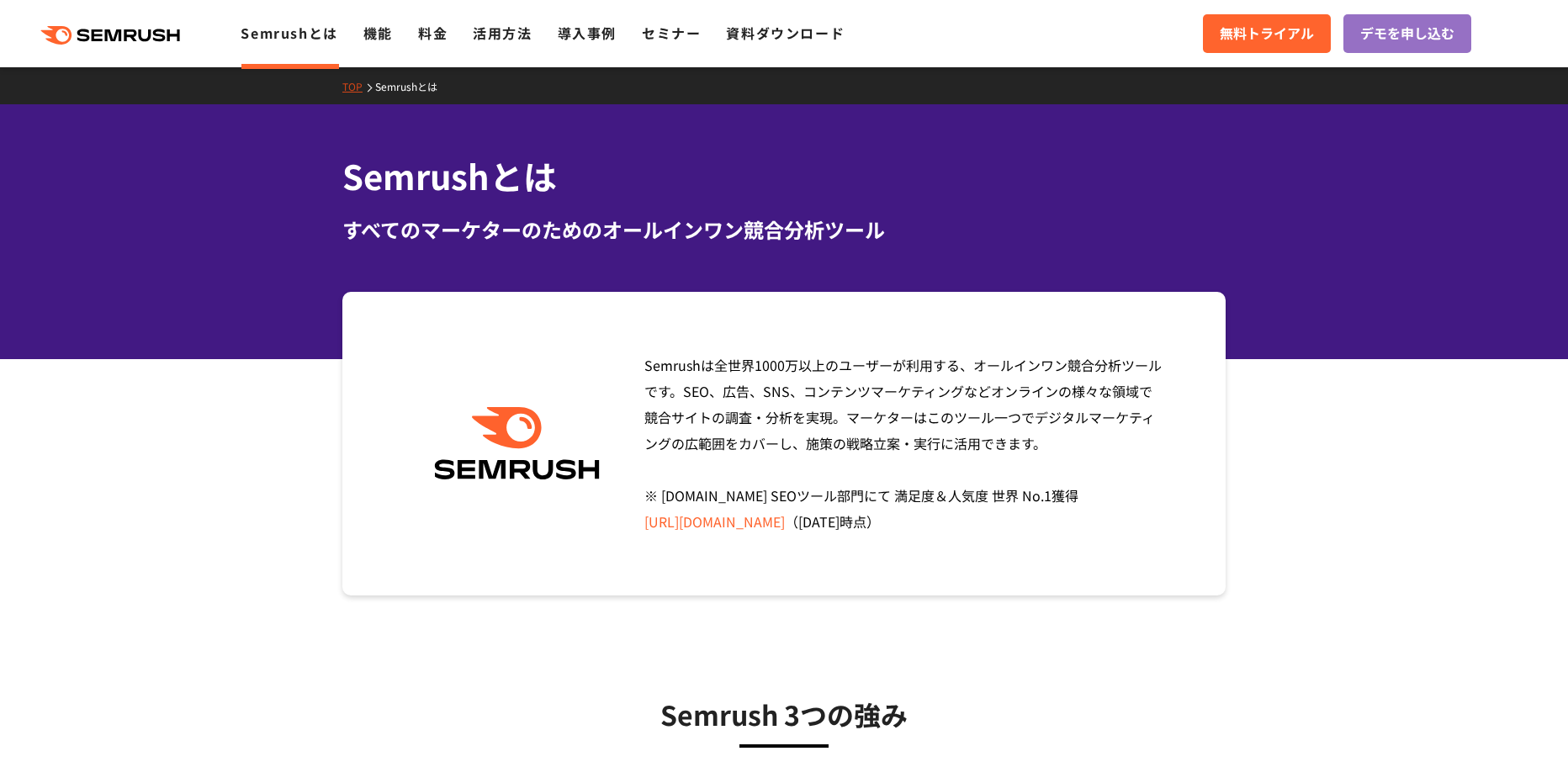
click at [398, 32] on ul "Semrushとは 機能 料金 活用方法 導入事例 セミナー 資料ダウンロード" at bounding box center [554, 33] width 629 height 22
click at [350, 32] on ul "Semrushとは 機能 料金 活用方法 導入事例 セミナー 資料ダウンロード" at bounding box center [554, 33] width 629 height 22
click at [372, 32] on link "機能" at bounding box center [378, 32] width 30 height 20
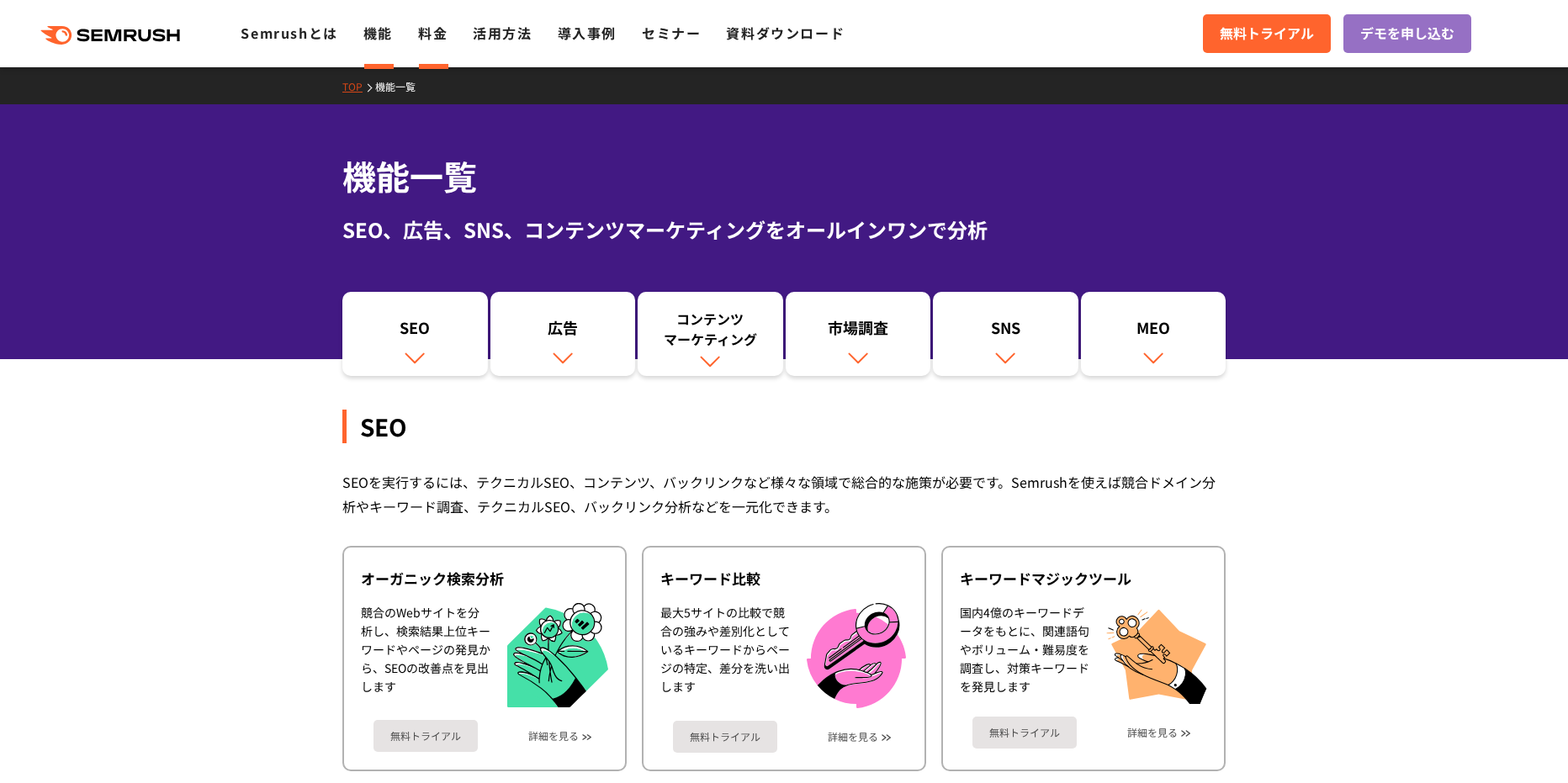
click at [432, 30] on link "料金" at bounding box center [432, 32] width 30 height 20
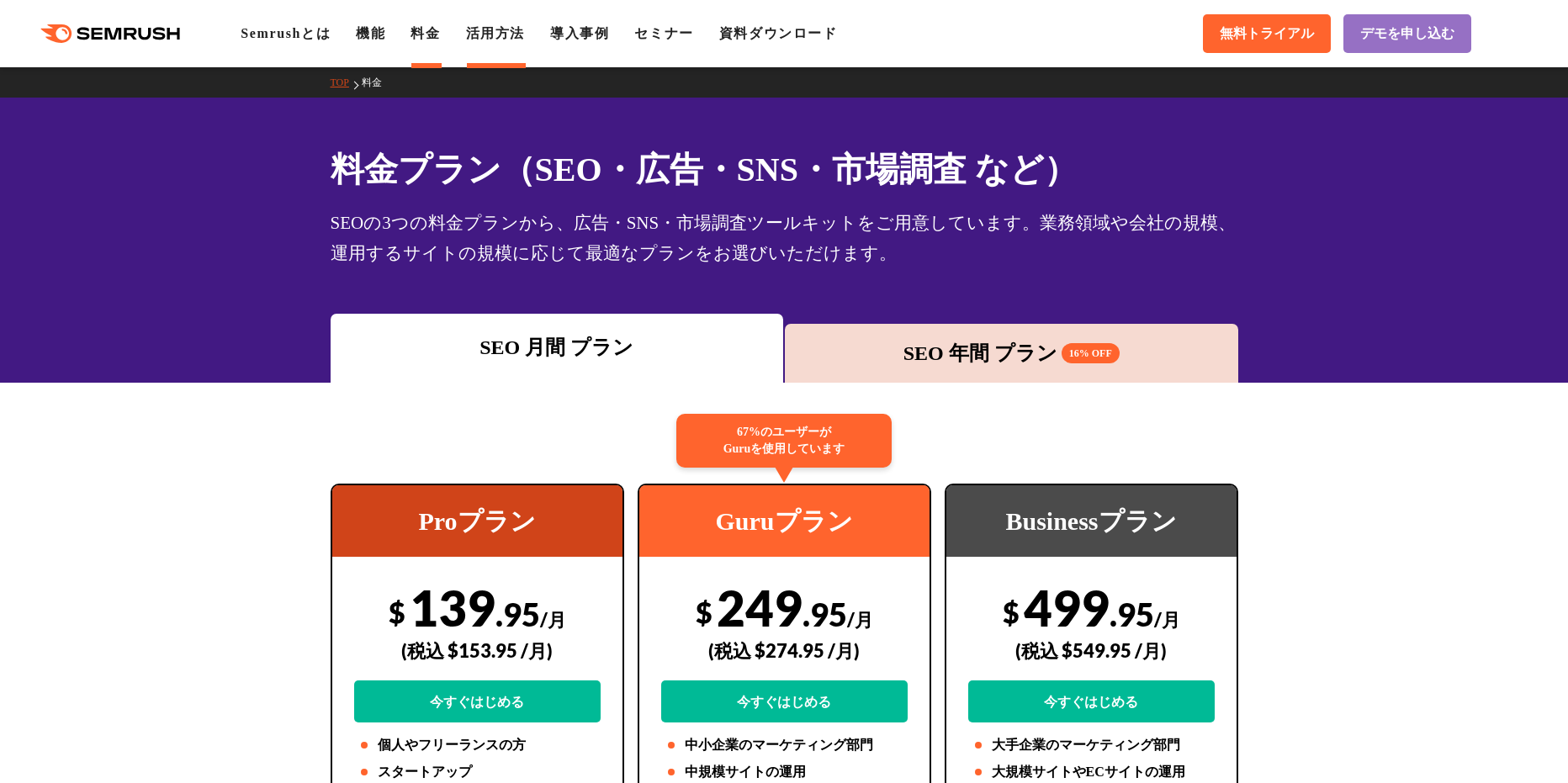
click at [518, 34] on link "活用方法" at bounding box center [495, 33] width 59 height 14
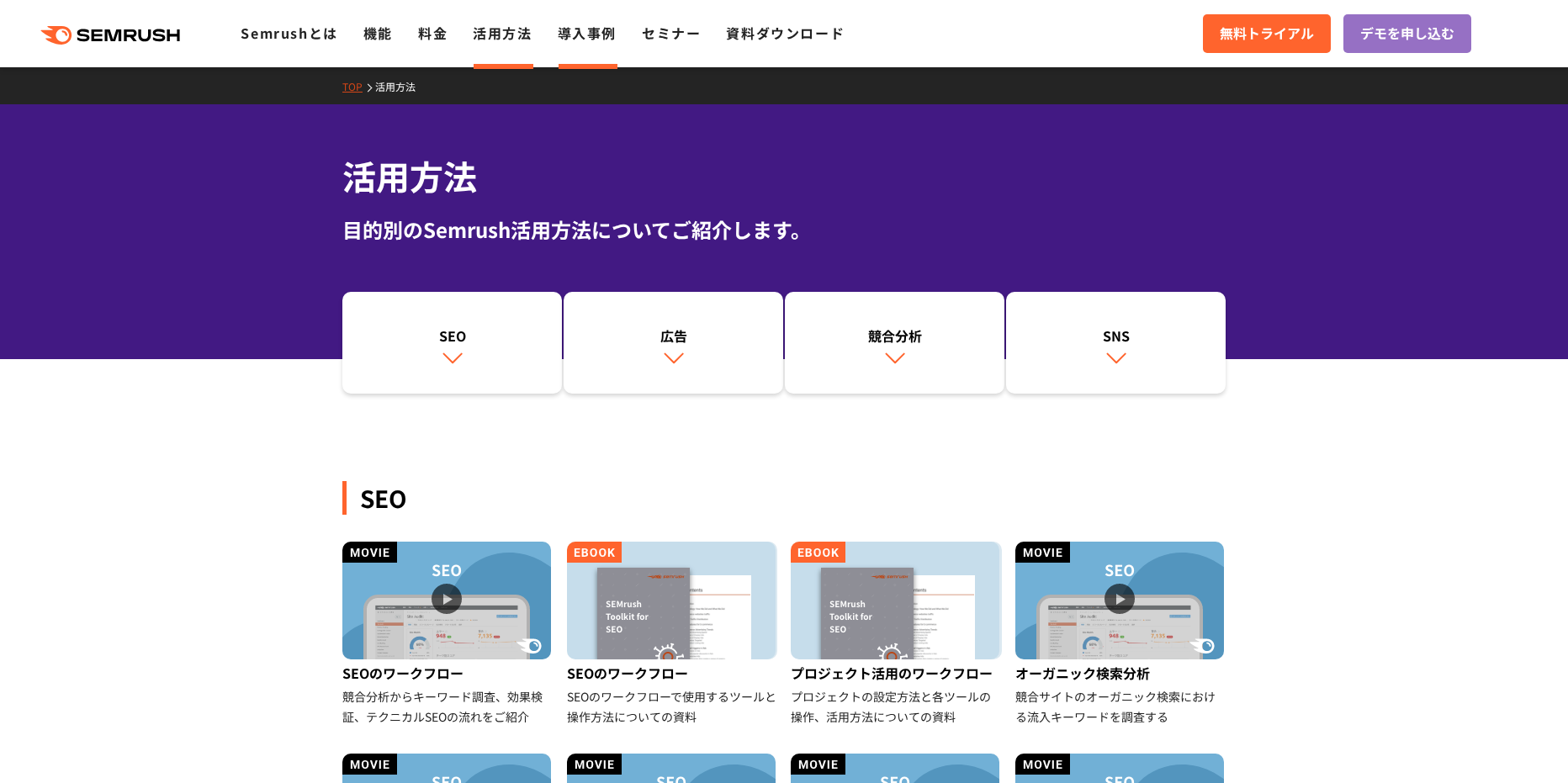
click at [590, 34] on link "導入事例" at bounding box center [586, 32] width 59 height 20
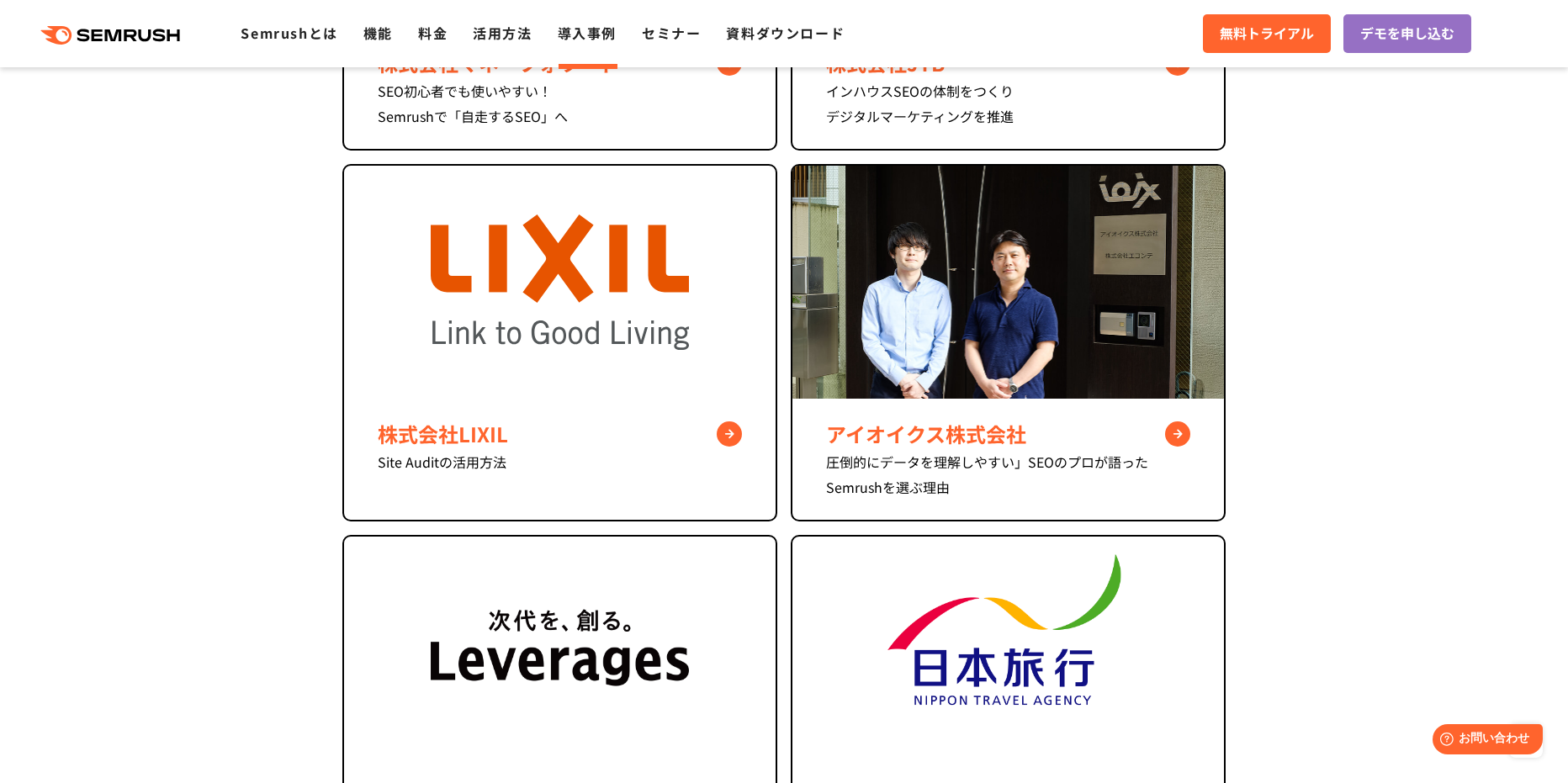
scroll to position [1009, 0]
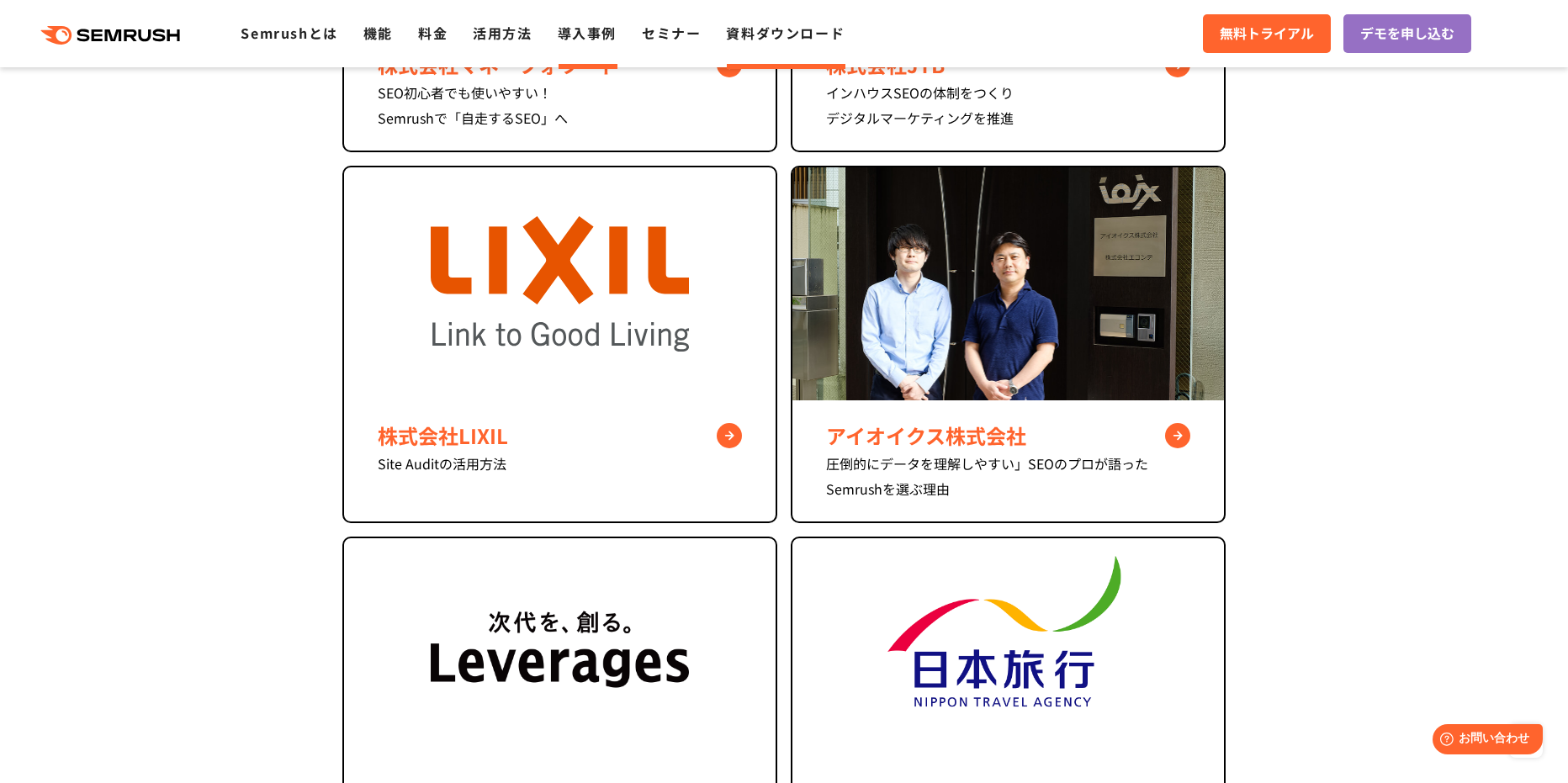
click at [744, 34] on link "資料ダウンロード" at bounding box center [785, 32] width 119 height 20
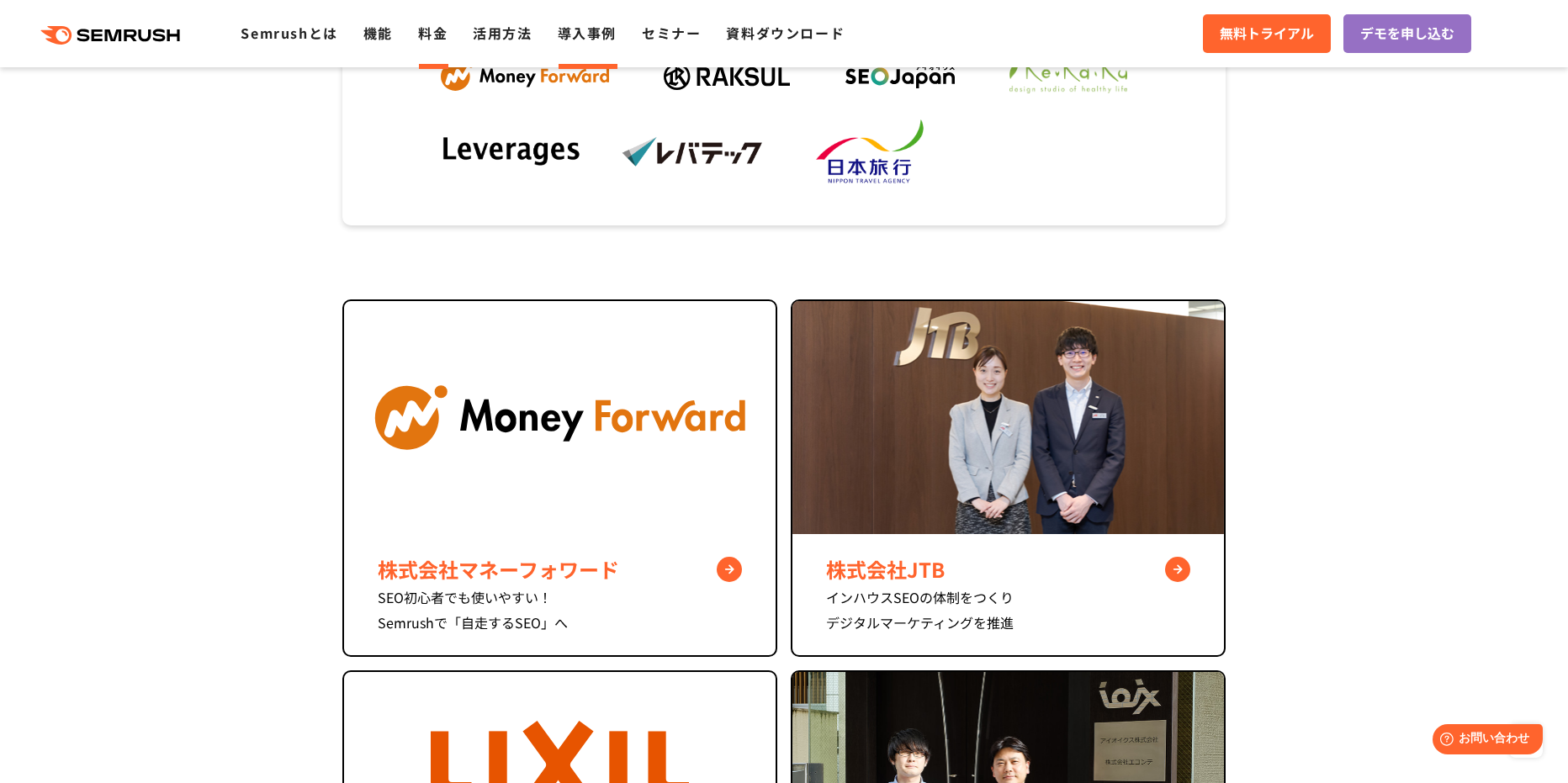
click at [428, 27] on link "料金" at bounding box center [432, 32] width 30 height 20
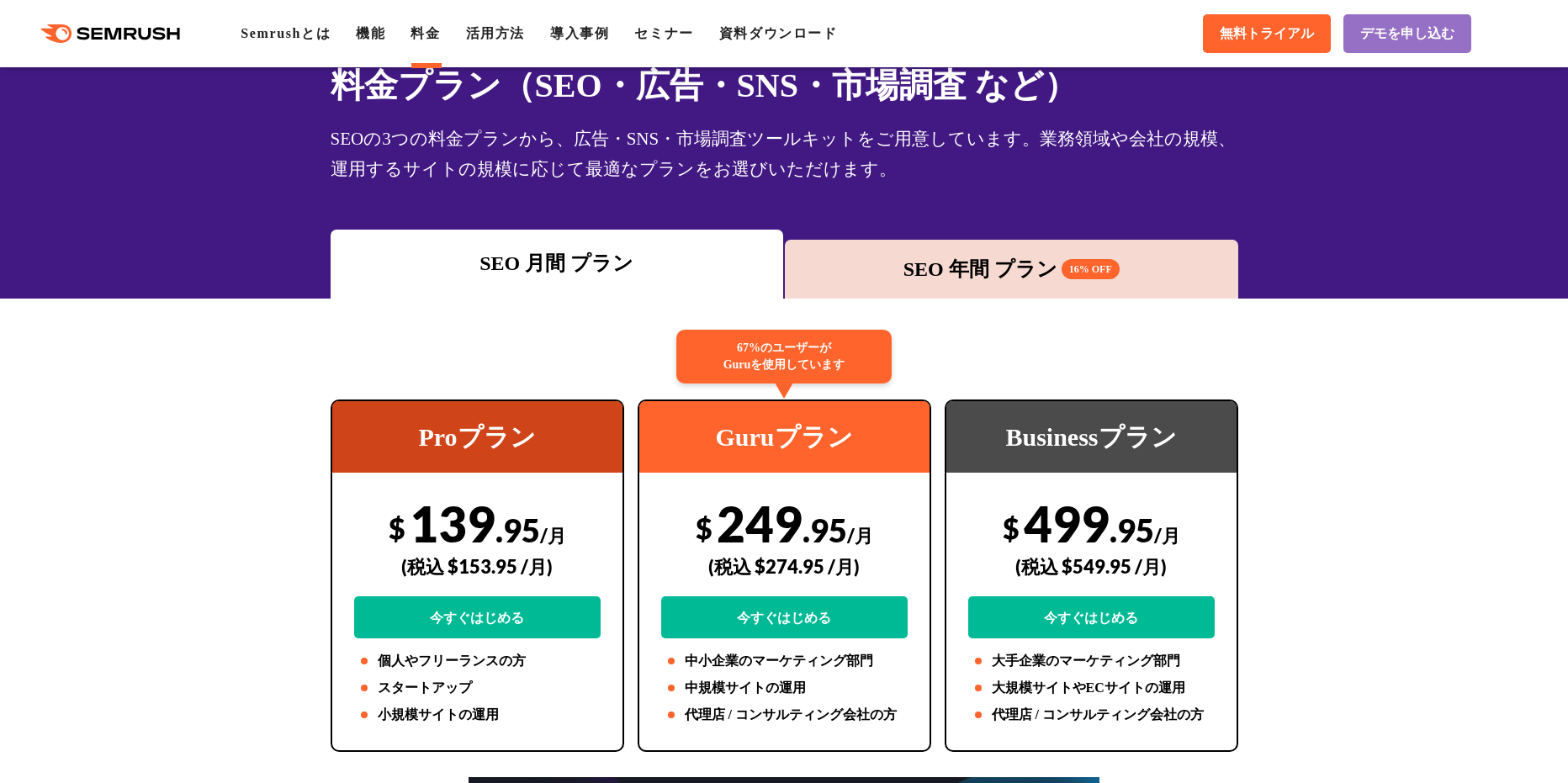
click at [941, 291] on div "SEO 年間 プラン 16% OFF" at bounding box center [1012, 268] width 454 height 58
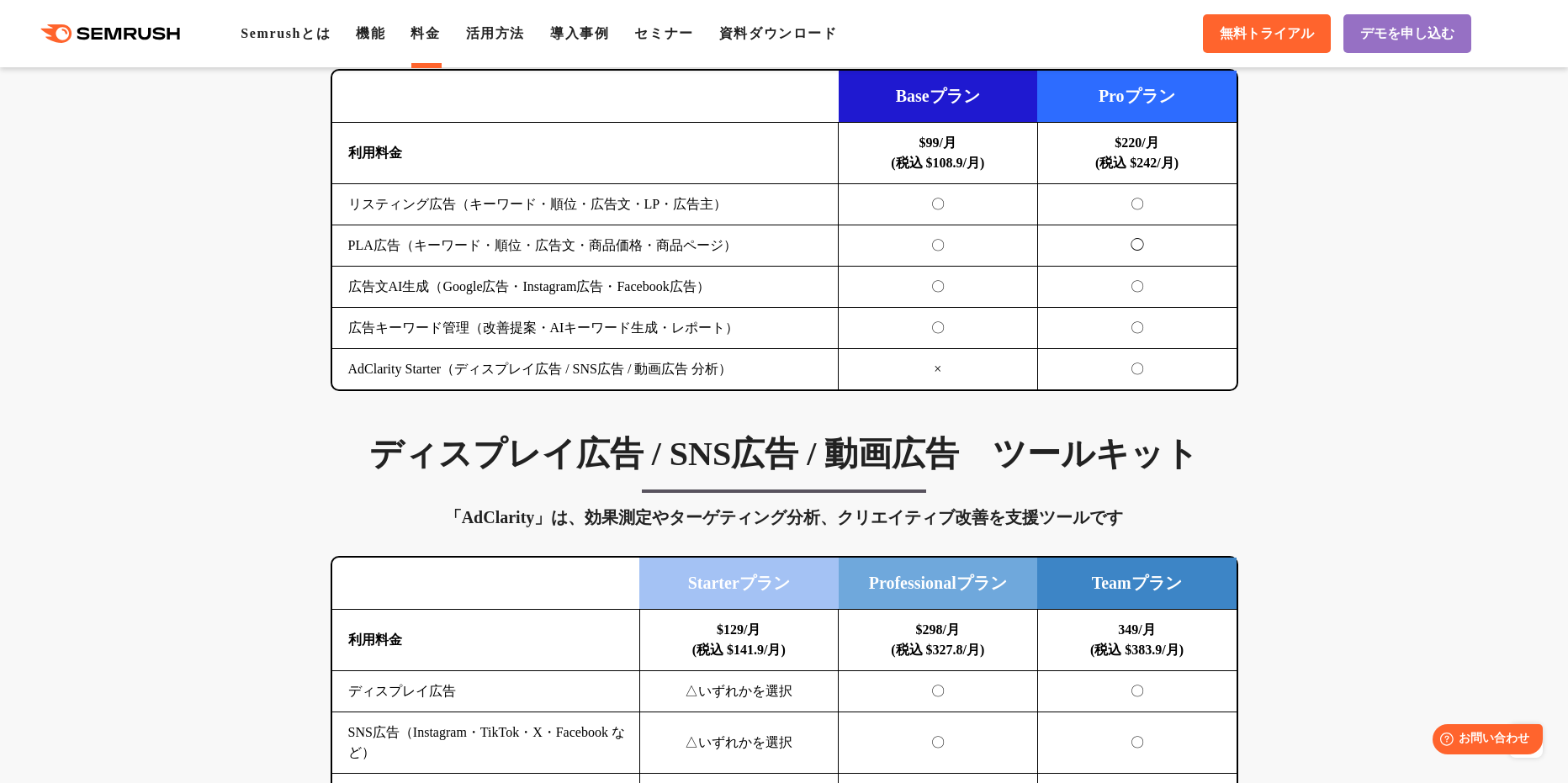
scroll to position [1934, 0]
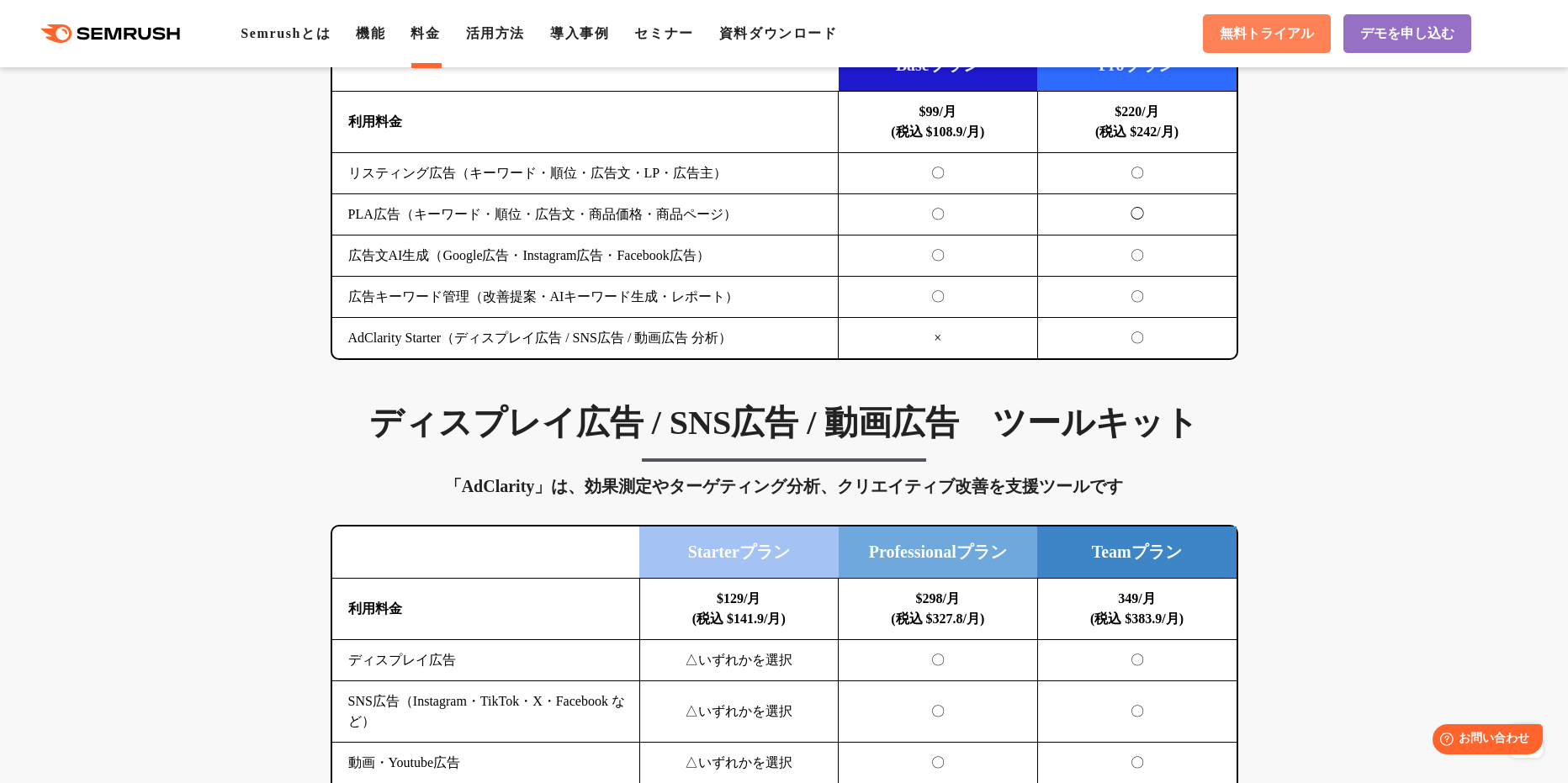
click at [1267, 41] on span "無料トライアル" at bounding box center [1266, 34] width 95 height 18
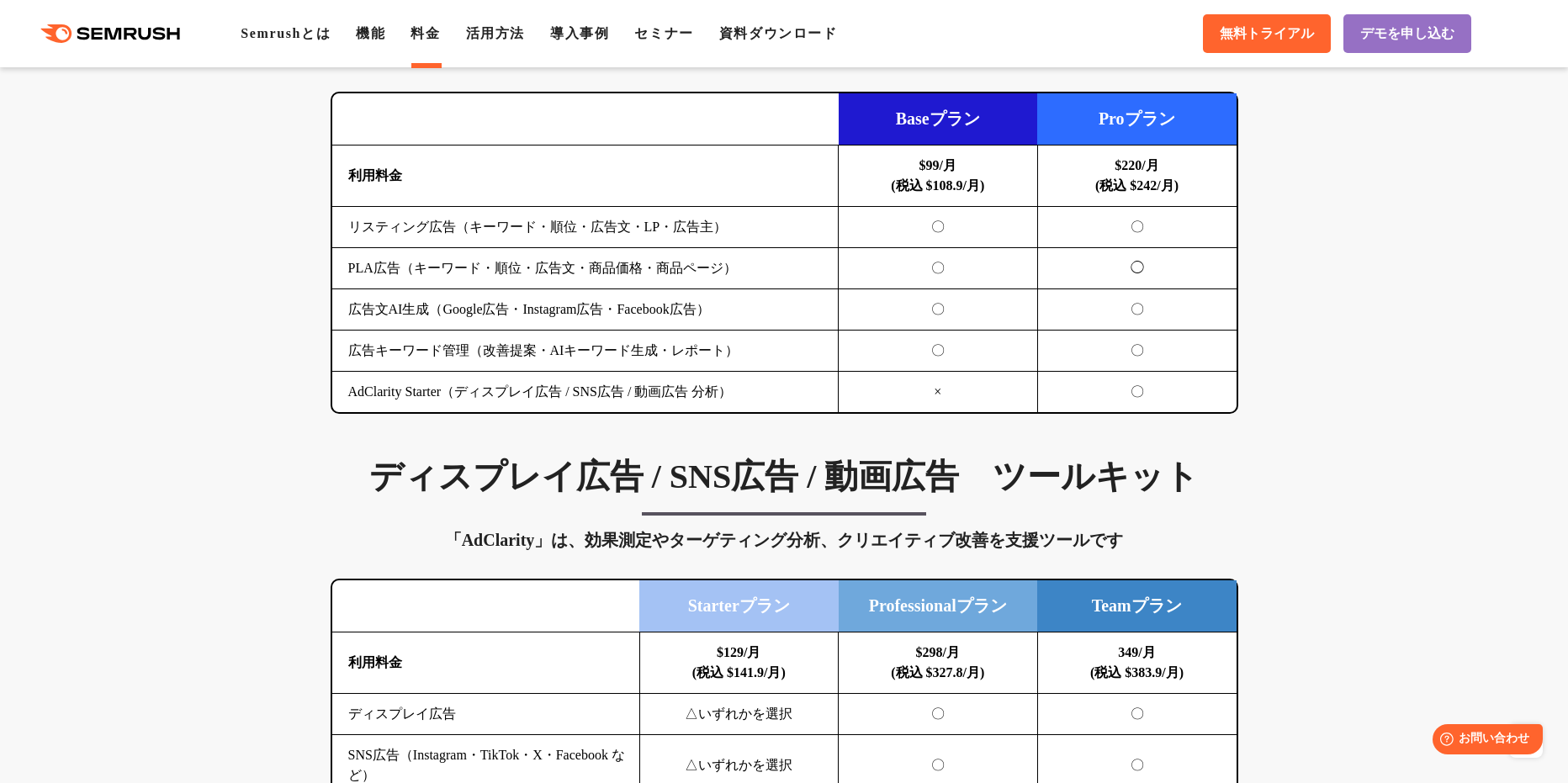
scroll to position [1850, 0]
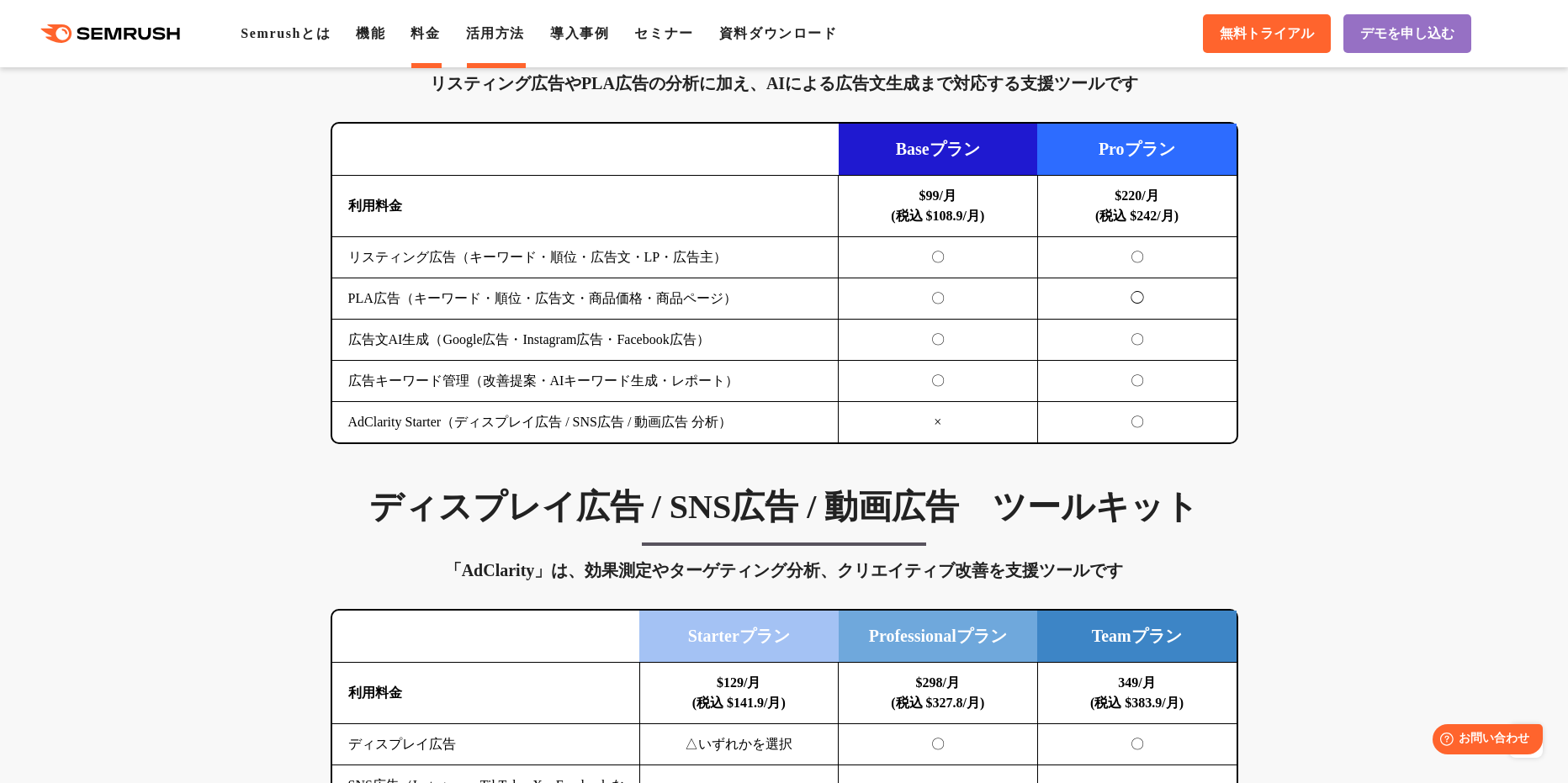
click at [504, 34] on link "活用方法" at bounding box center [495, 33] width 59 height 14
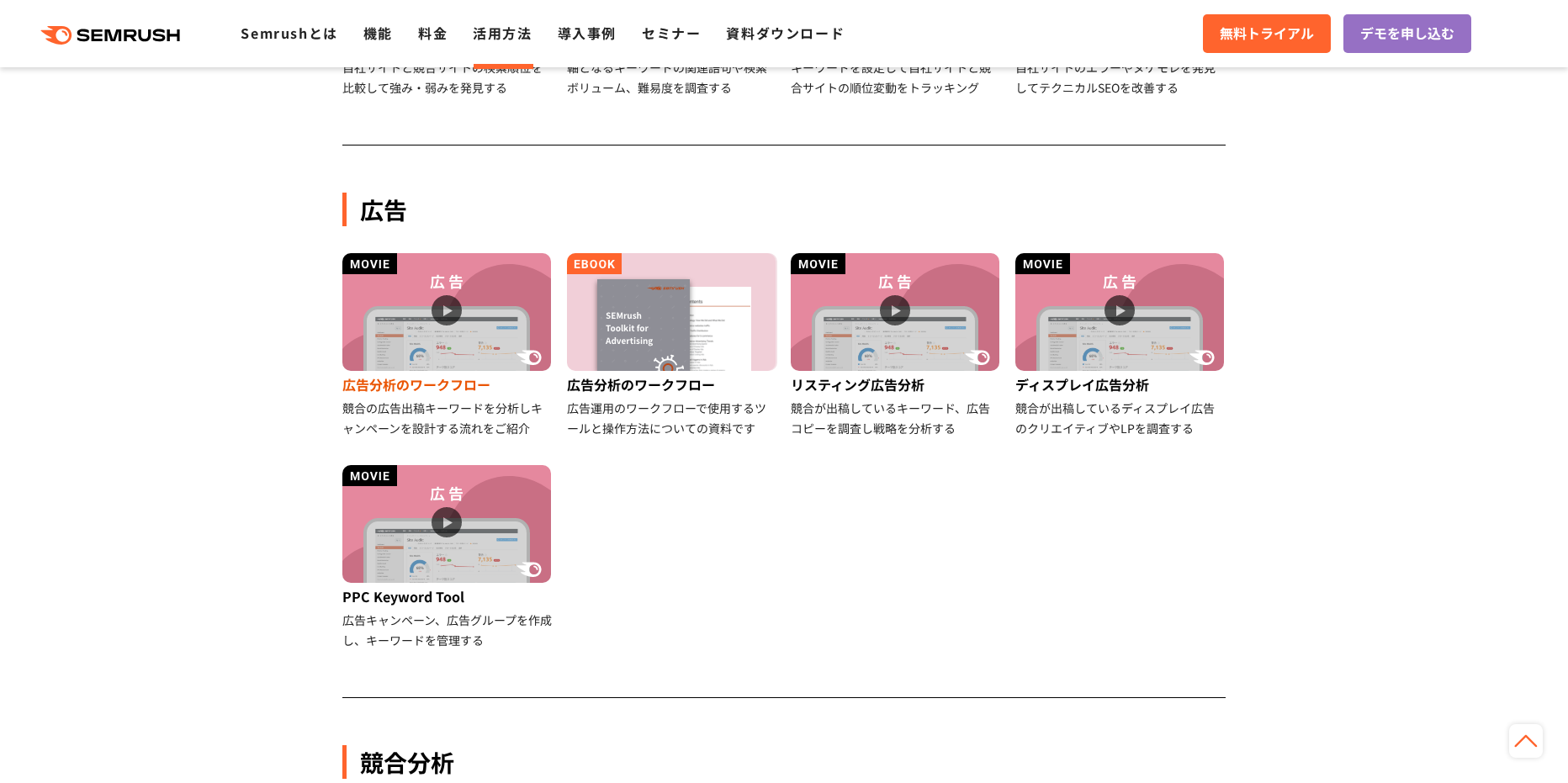
click at [524, 327] on img at bounding box center [446, 311] width 209 height 118
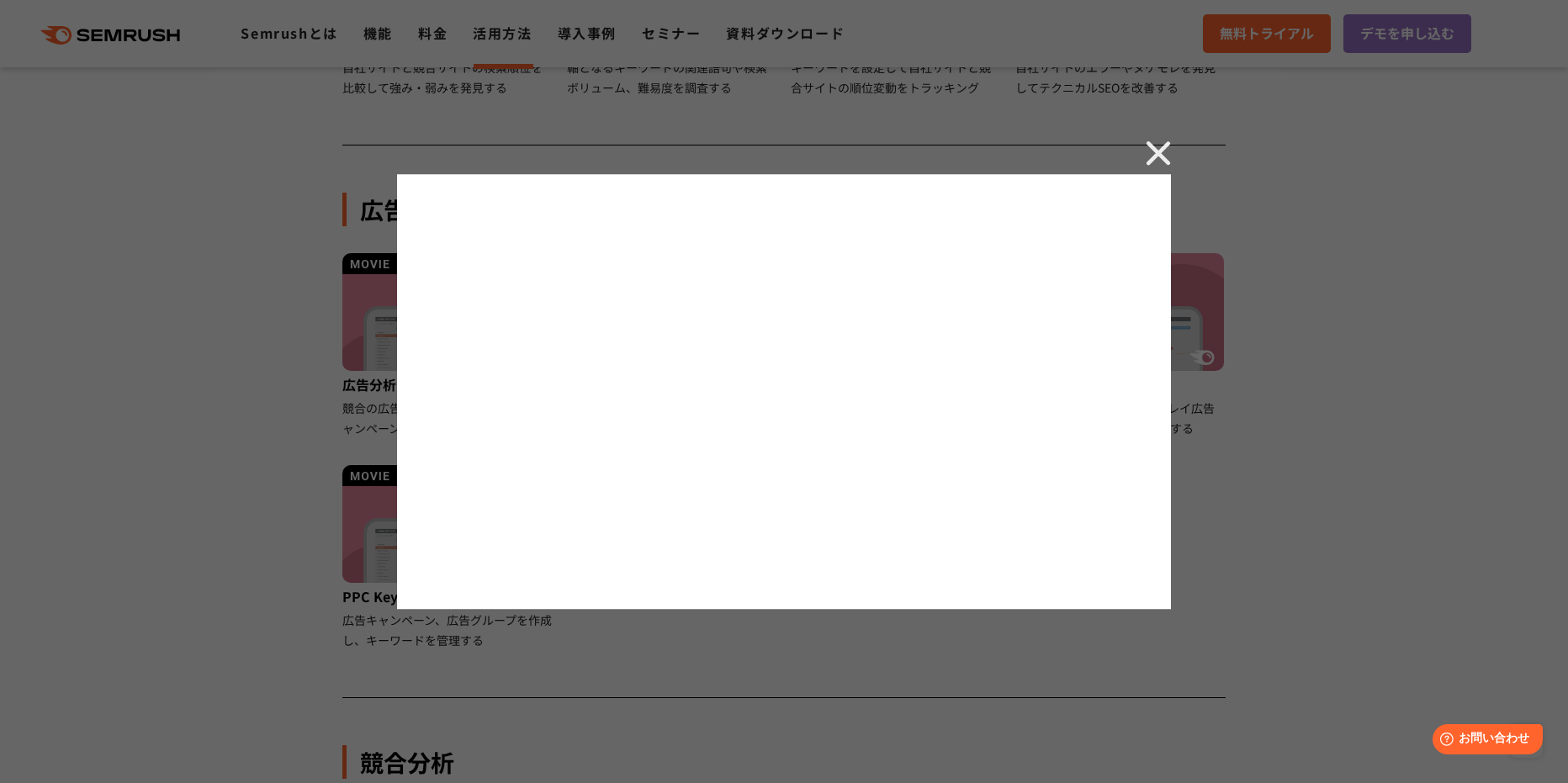
click at [1140, 148] on div at bounding box center [784, 392] width 1568 height 783
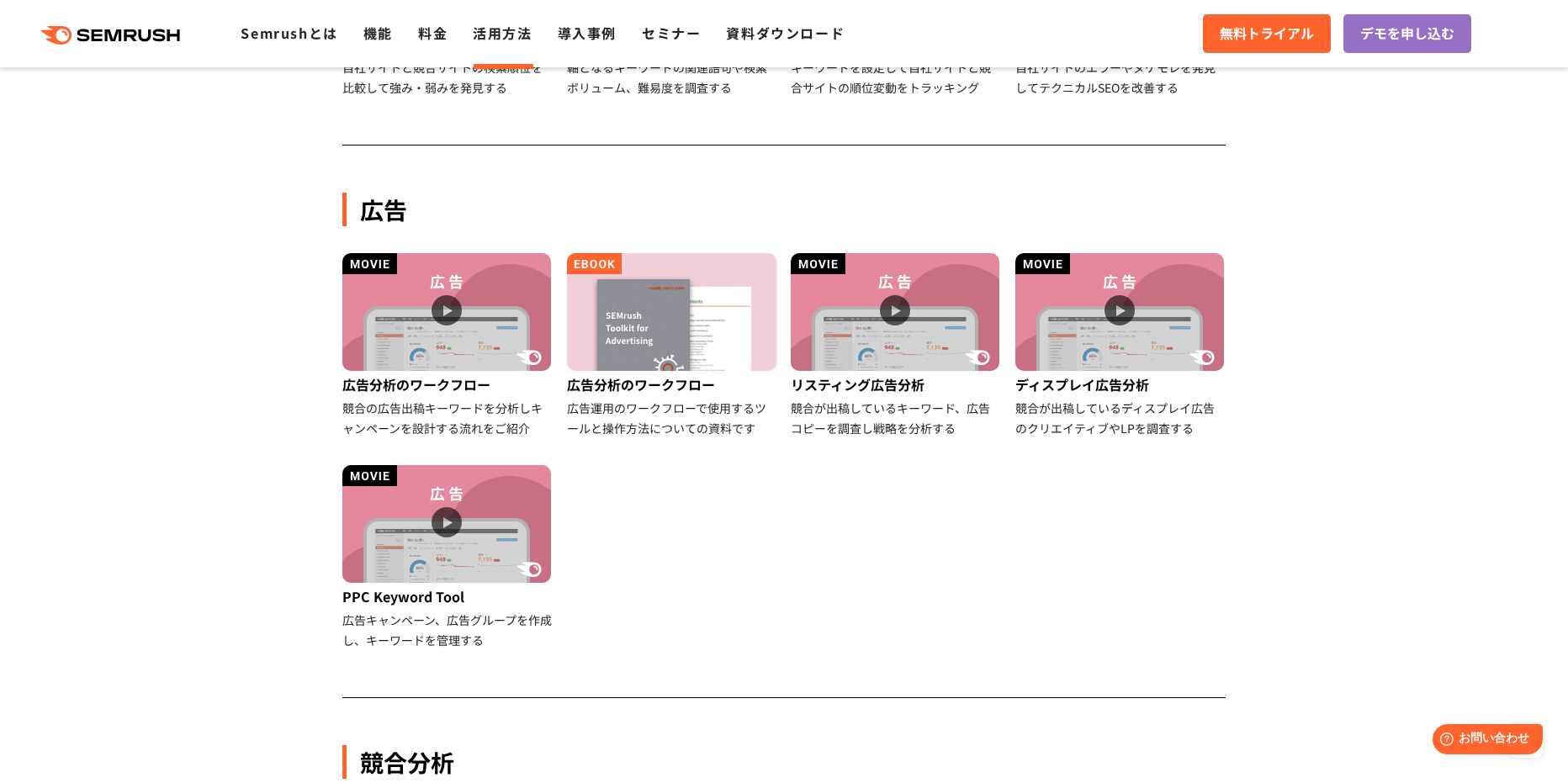
click at [1222, 174] on div "広告 広告分析のワークフロー 競合の広告出稿キーワードを分析しキャンペーンを設計する流れをご紹介 広告分析のワークフロー 広告運用のワークフローで使用するツー…" at bounding box center [783, 398] width 883 height 599
